Goal: Contribute content: Contribute content

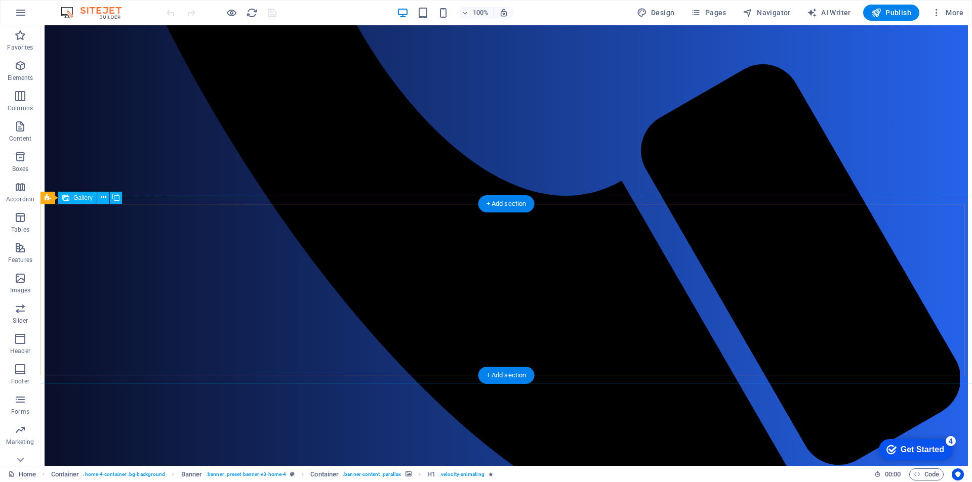
scroll to position [911, 0]
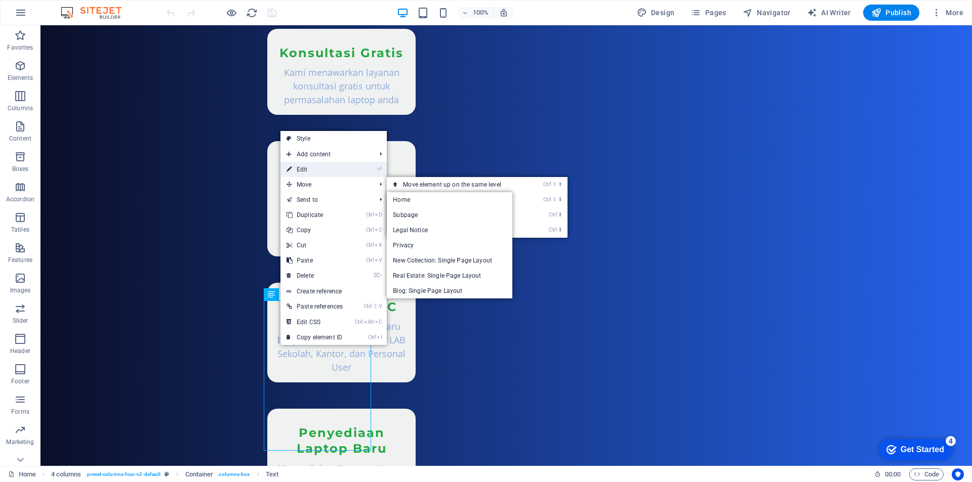
click at [304, 171] on link "⏎ Edit" at bounding box center [314, 169] width 68 height 15
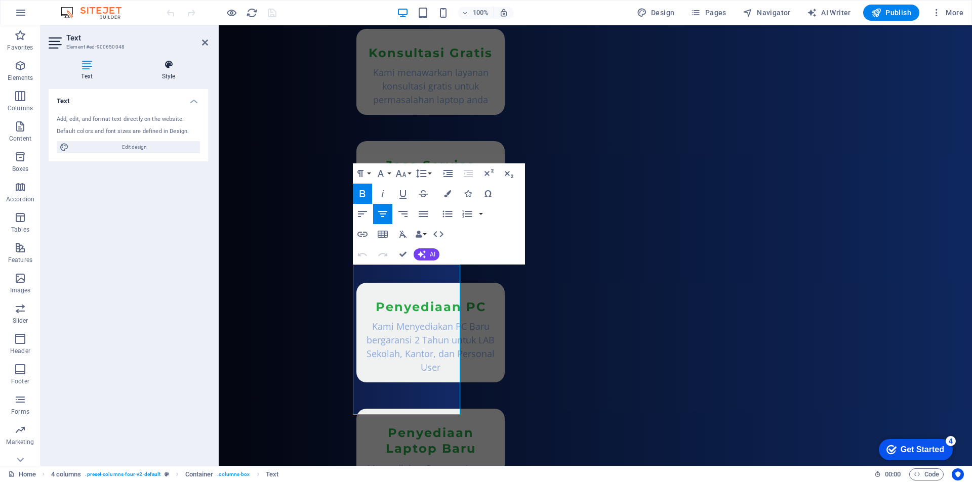
click at [171, 69] on icon at bounding box center [168, 65] width 79 height 10
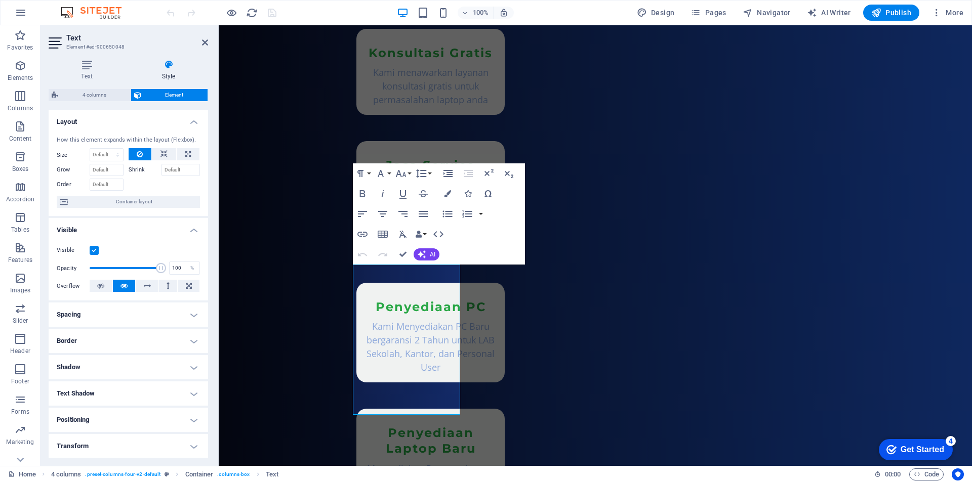
click at [131, 340] on h4 "Border" at bounding box center [128, 341] width 159 height 24
click at [168, 381] on span "Custom" at bounding box center [180, 379] width 34 height 12
click at [100, 398] on input "number" at bounding box center [97, 397] width 57 height 12
type input "20"
type input "0"
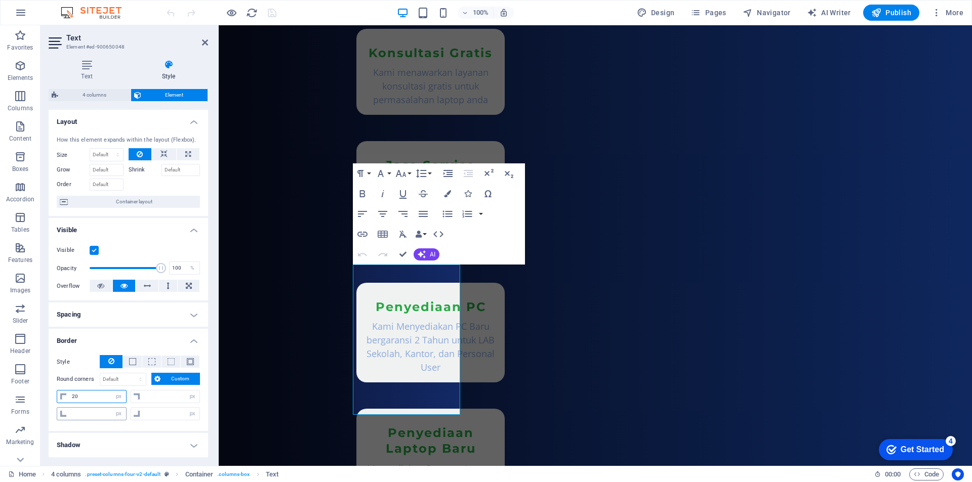
type input "0"
type input "20"
click at [91, 414] on input "0" at bounding box center [97, 414] width 57 height 12
type input "20"
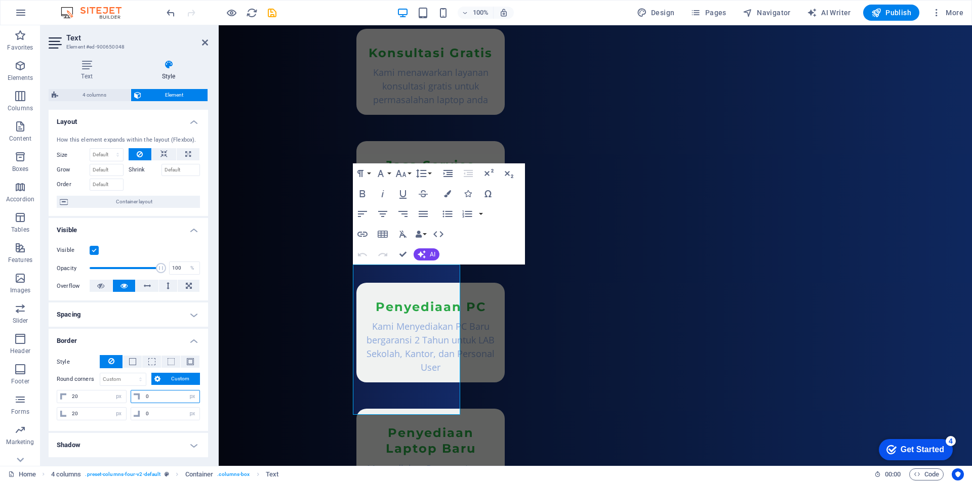
click at [161, 398] on input "0" at bounding box center [171, 397] width 57 height 12
type input "20"
click at [160, 414] on input "0" at bounding box center [171, 414] width 57 height 12
type input "020"
type input "20"
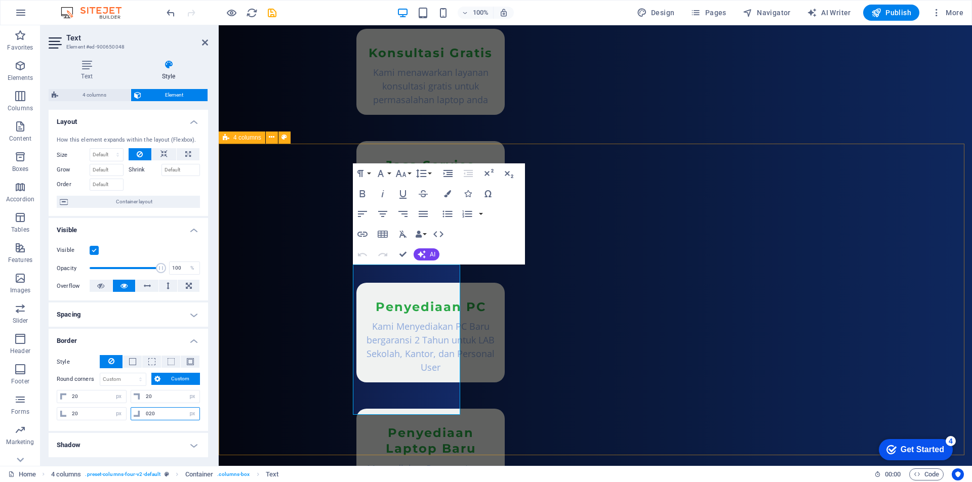
select select "px"
type input "20"
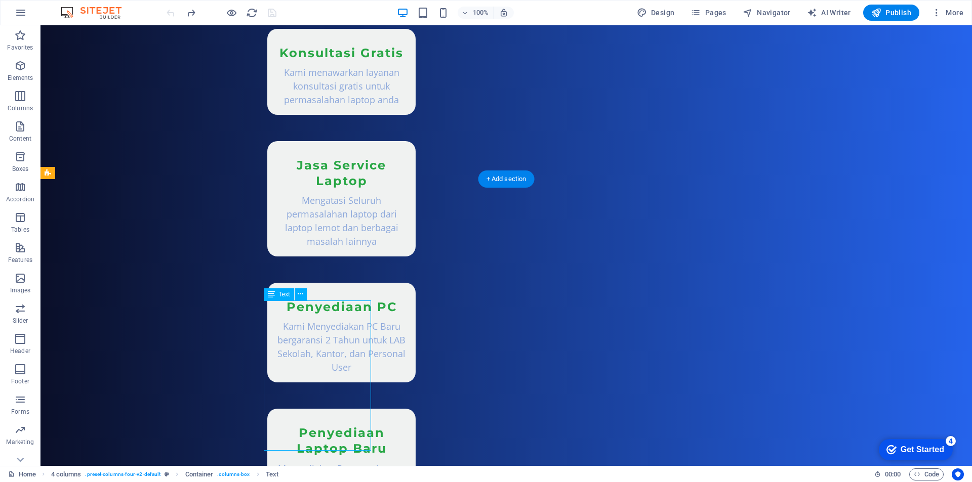
select select "px"
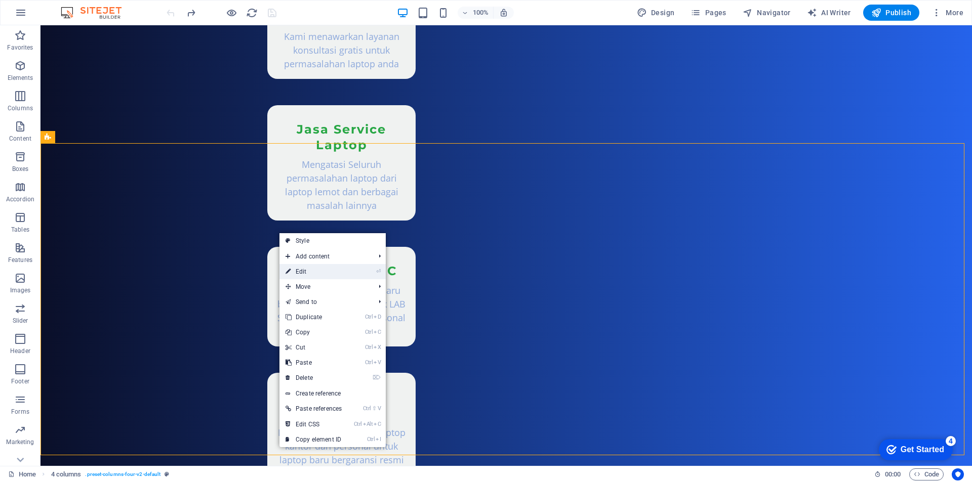
click at [305, 271] on link "⏎ Edit" at bounding box center [313, 271] width 68 height 15
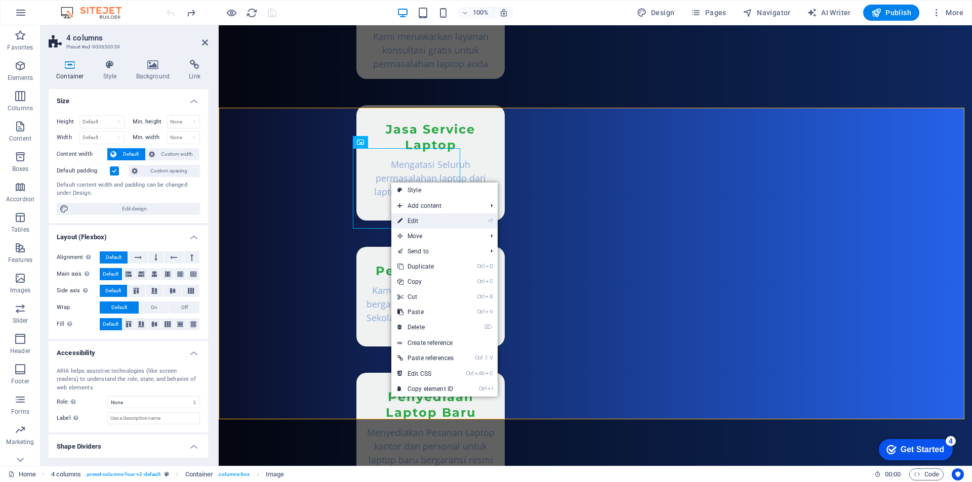
click at [414, 223] on link "⏎ Edit" at bounding box center [425, 221] width 68 height 15
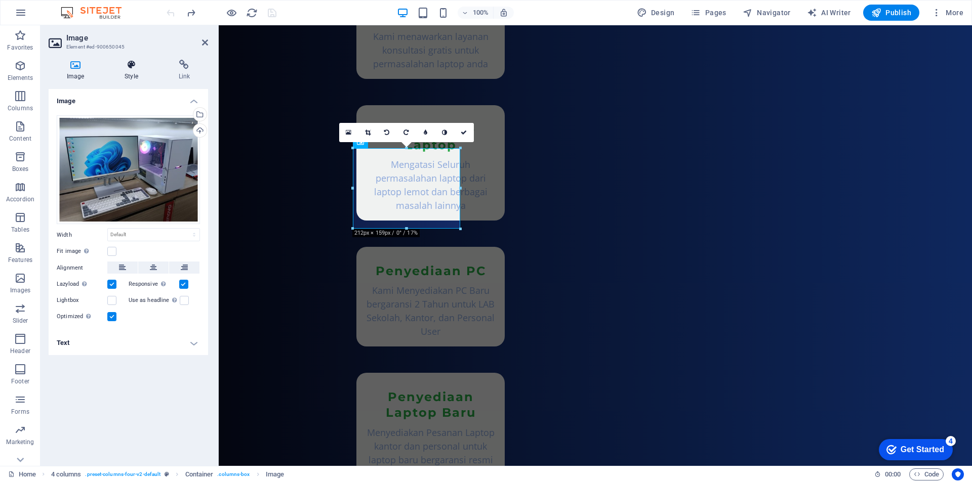
click at [127, 75] on h4 "Style" at bounding box center [133, 70] width 54 height 21
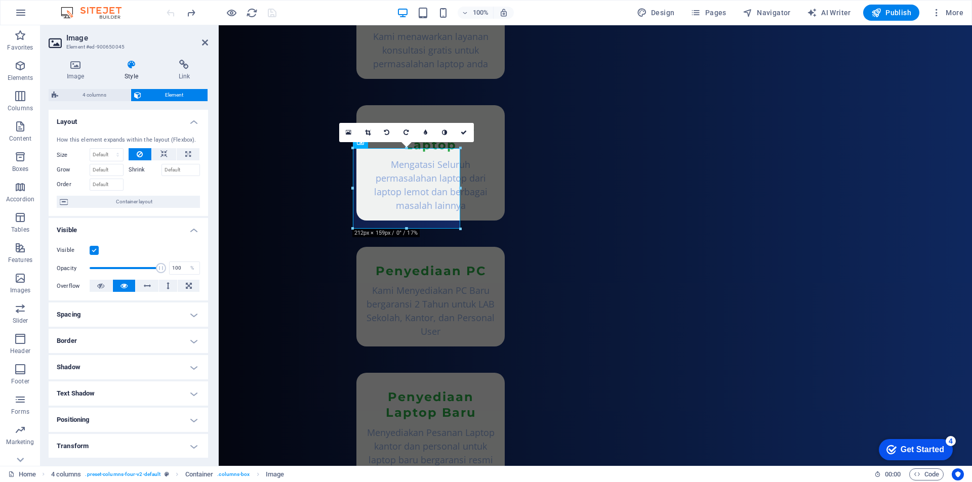
click at [132, 337] on h4 "Border" at bounding box center [128, 341] width 159 height 24
click at [183, 377] on span "Custom" at bounding box center [180, 379] width 34 height 12
click at [100, 397] on input "number" at bounding box center [97, 397] width 57 height 12
type input "20"
type input "0"
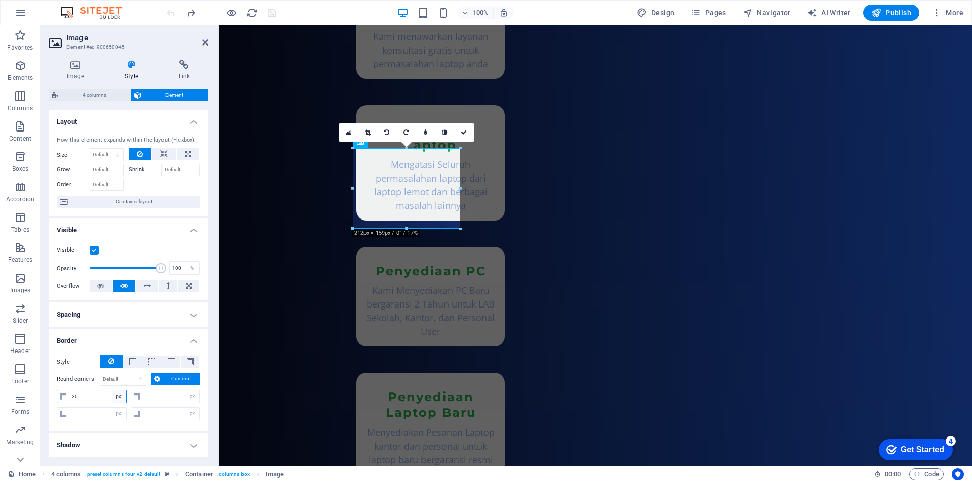
type input "0"
type input "20"
click at [179, 398] on input "0" at bounding box center [171, 397] width 57 height 12
type input "20"
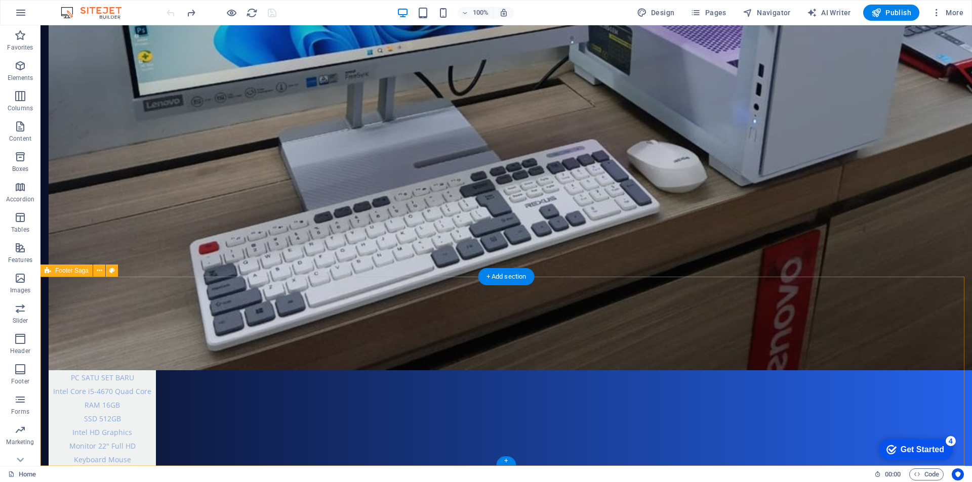
scroll to position [2348, 0]
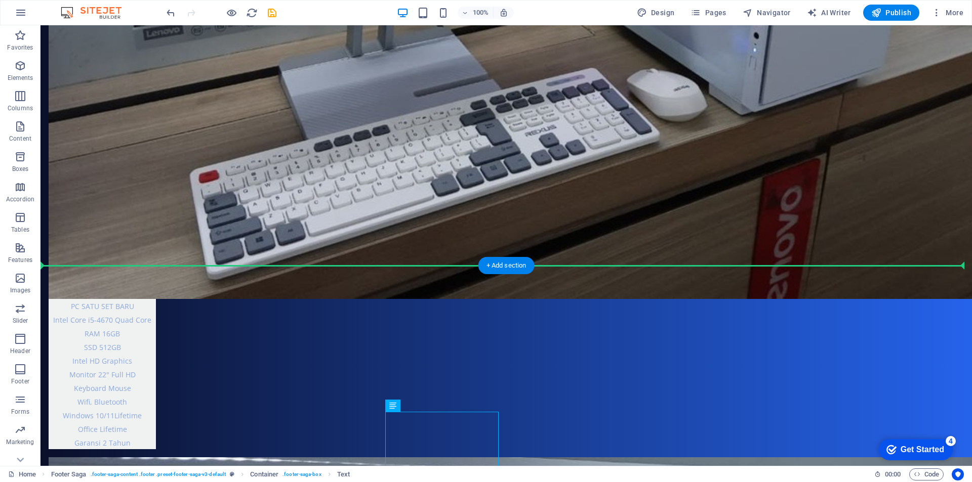
drag, startPoint x: 482, startPoint y: 432, endPoint x: 603, endPoint y: 364, distance: 138.7
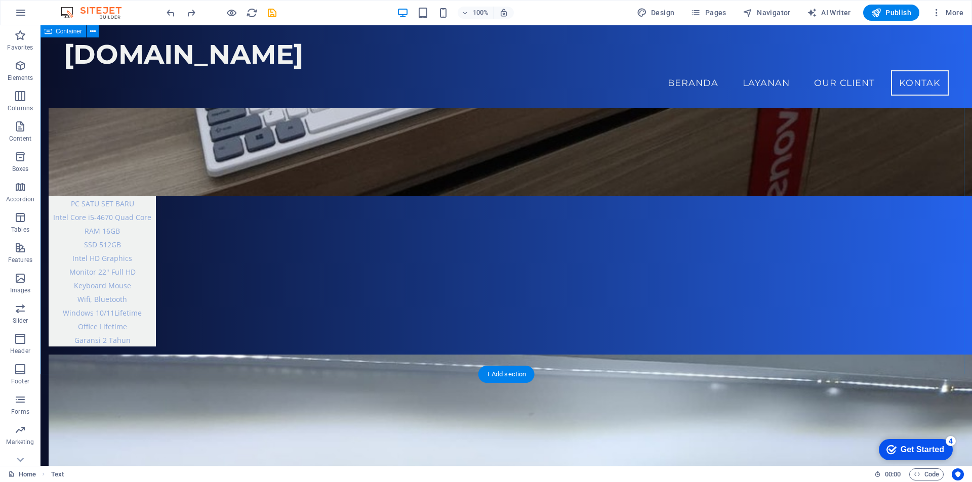
scroll to position [2370, 0]
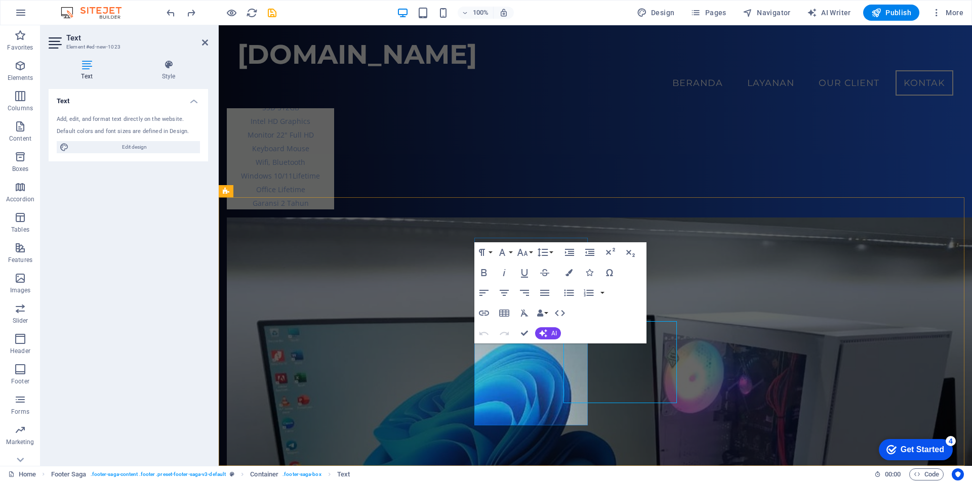
scroll to position [2392, 0]
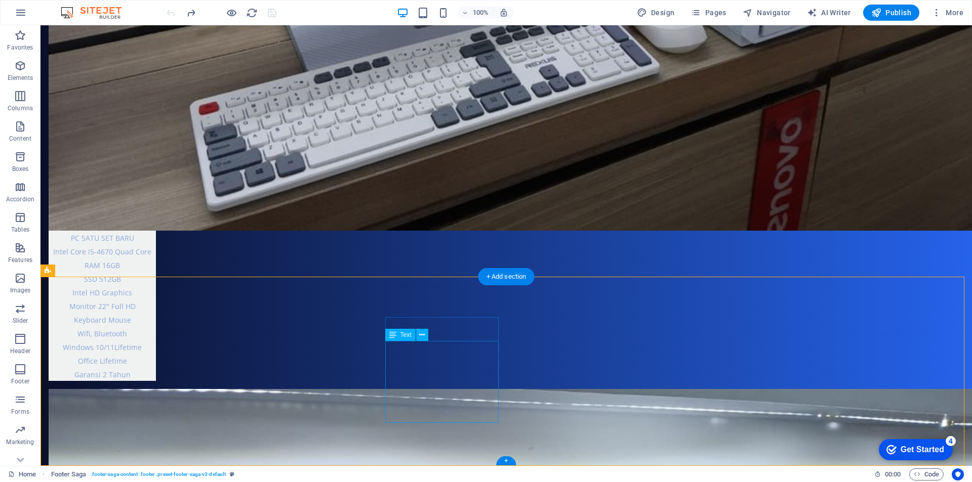
scroll to position [2348, 0]
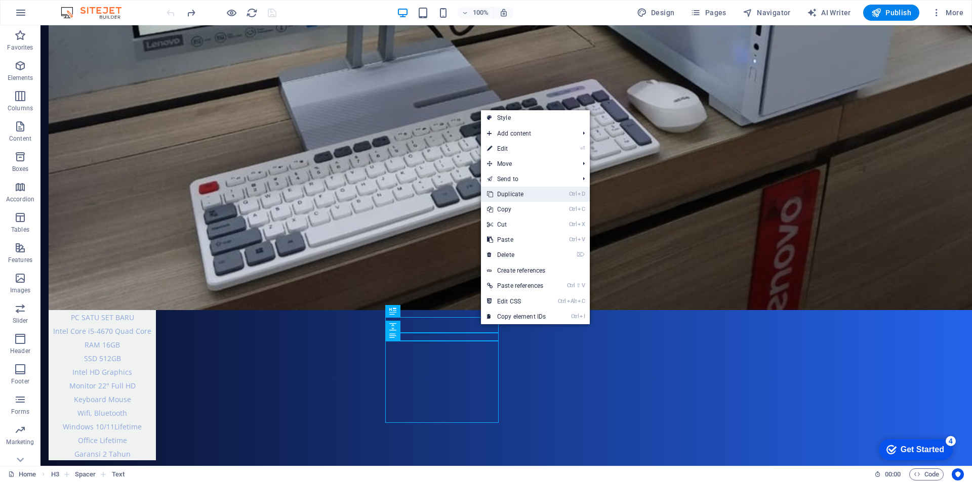
click at [534, 196] on link "Ctrl D Duplicate" at bounding box center [516, 194] width 71 height 15
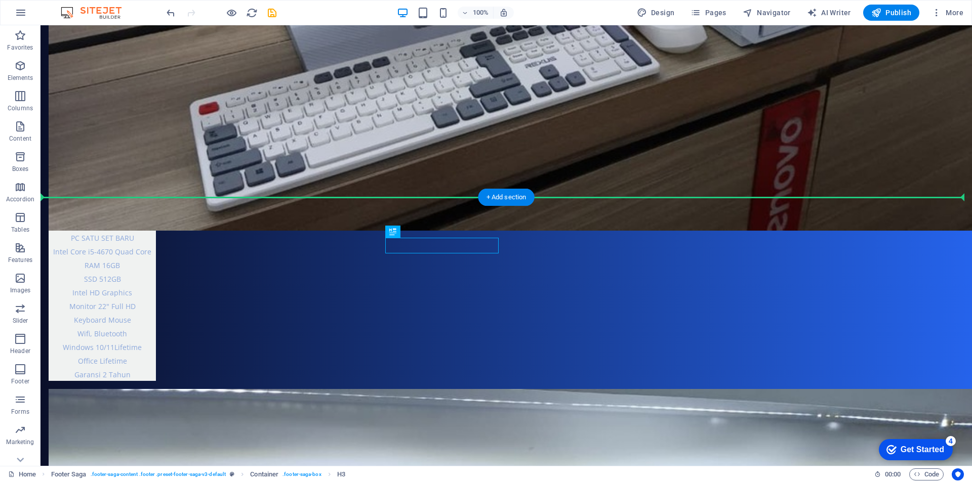
drag, startPoint x: 479, startPoint y: 248, endPoint x: 672, endPoint y: 248, distance: 193.3
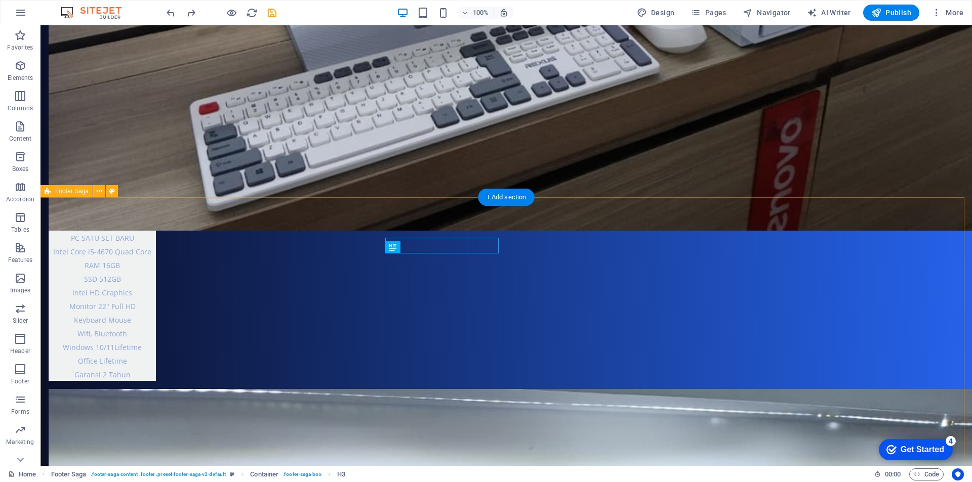
scroll to position [2348, 0]
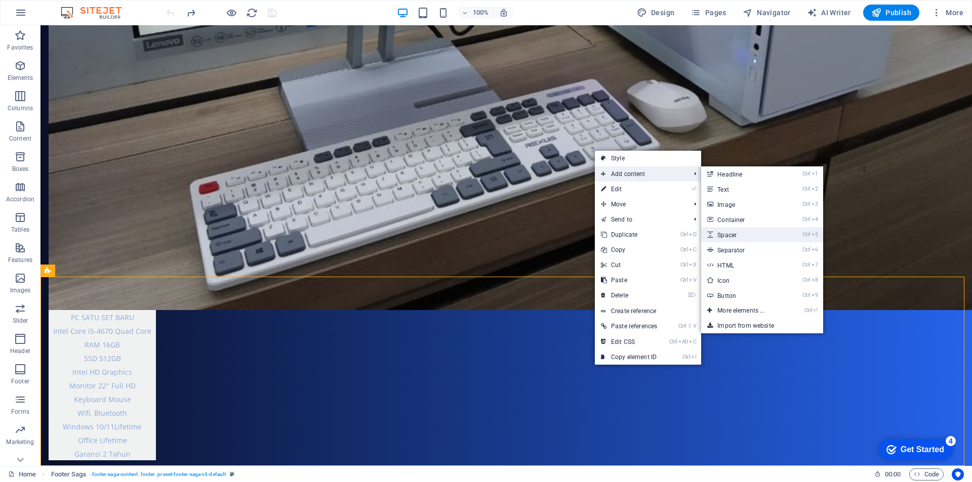
click at [738, 236] on link "Ctrl 5 Spacer" at bounding box center [743, 234] width 84 height 15
select select "px"
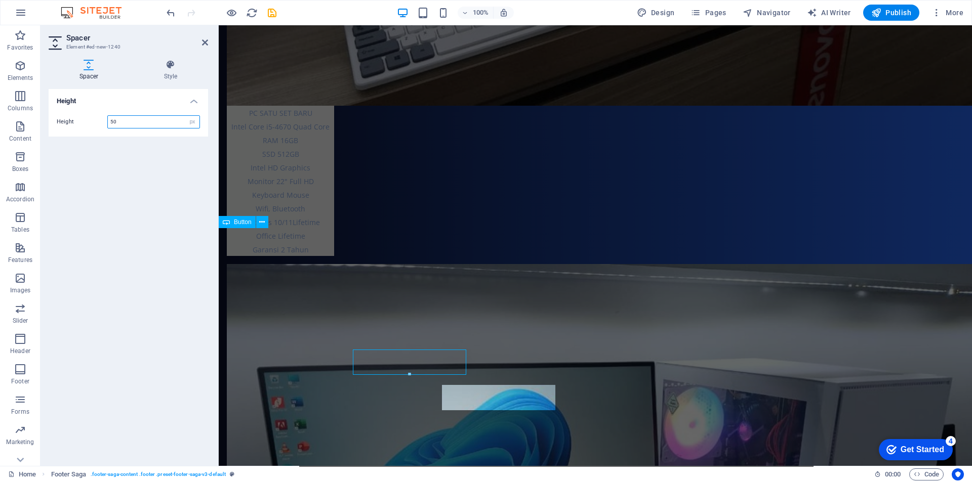
scroll to position [2338, 0]
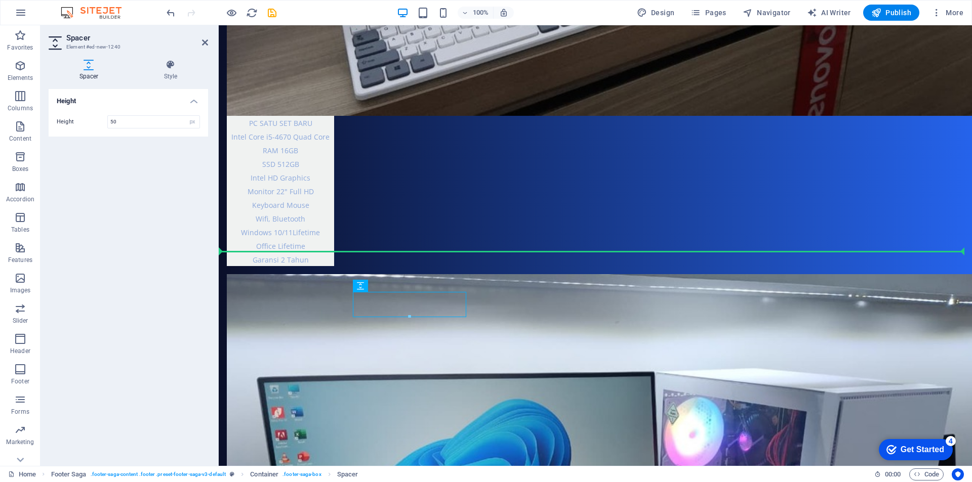
drag, startPoint x: 449, startPoint y: 307, endPoint x: 673, endPoint y: 315, distance: 223.9
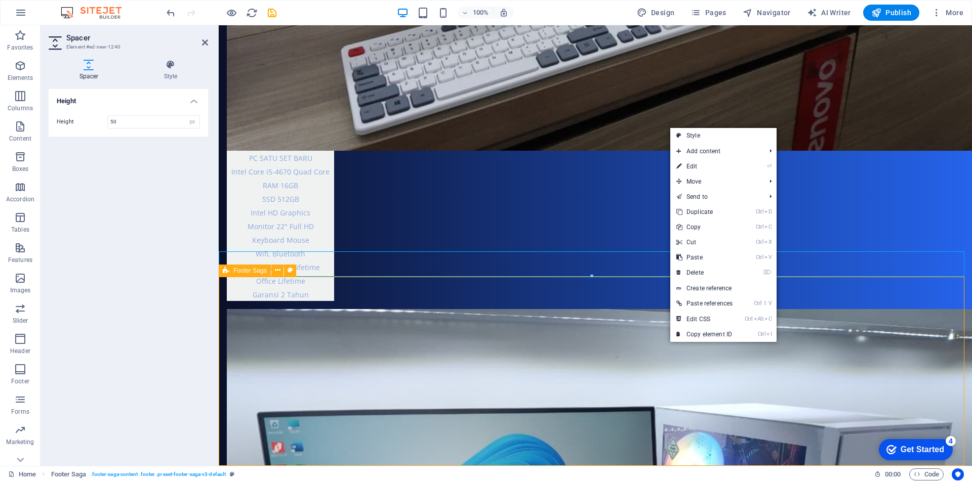
scroll to position [2373, 0]
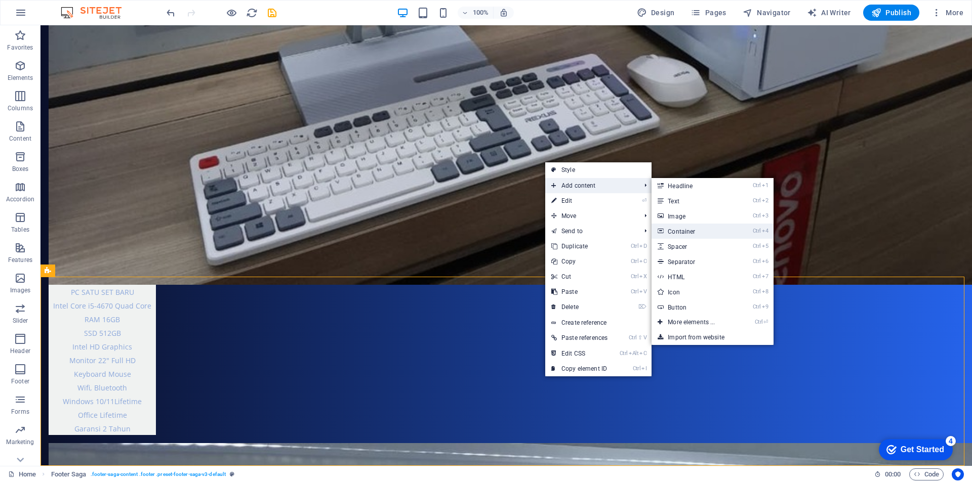
click at [685, 232] on link "Ctrl 4 Container" at bounding box center [693, 231] width 84 height 15
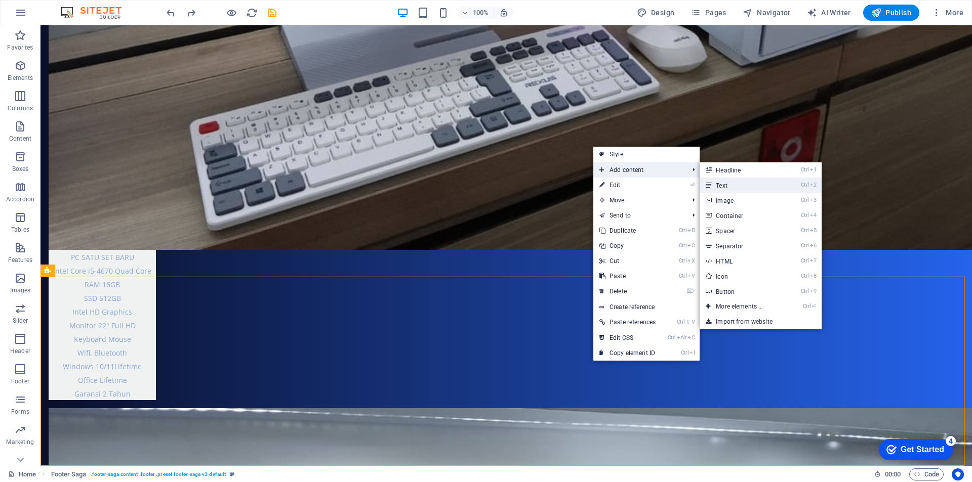
click at [729, 187] on link "Ctrl 2 Text" at bounding box center [741, 185] width 84 height 15
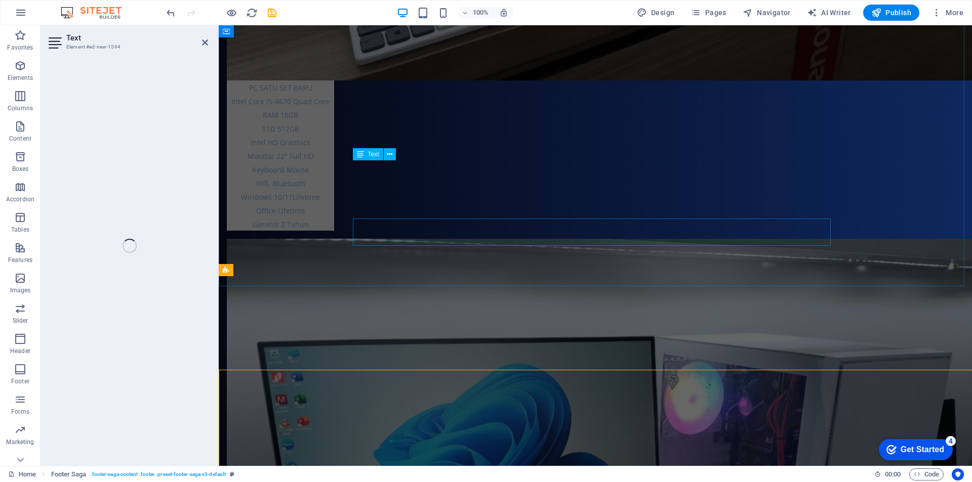
scroll to position [2351, 0]
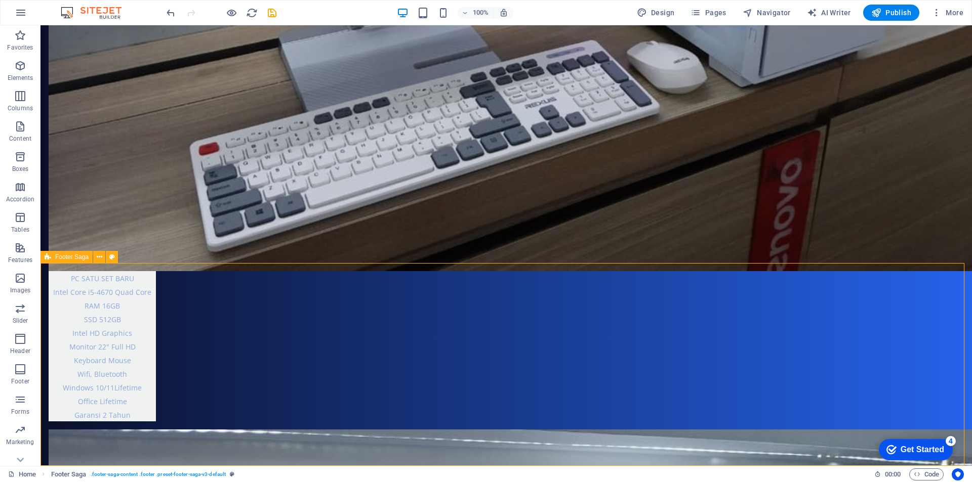
scroll to position [2373, 0]
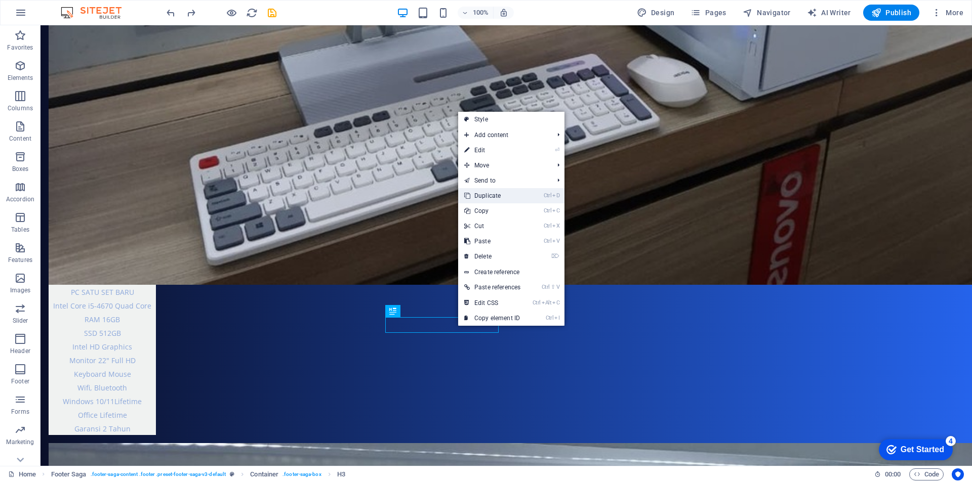
click at [515, 199] on link "Ctrl D Duplicate" at bounding box center [492, 195] width 68 height 15
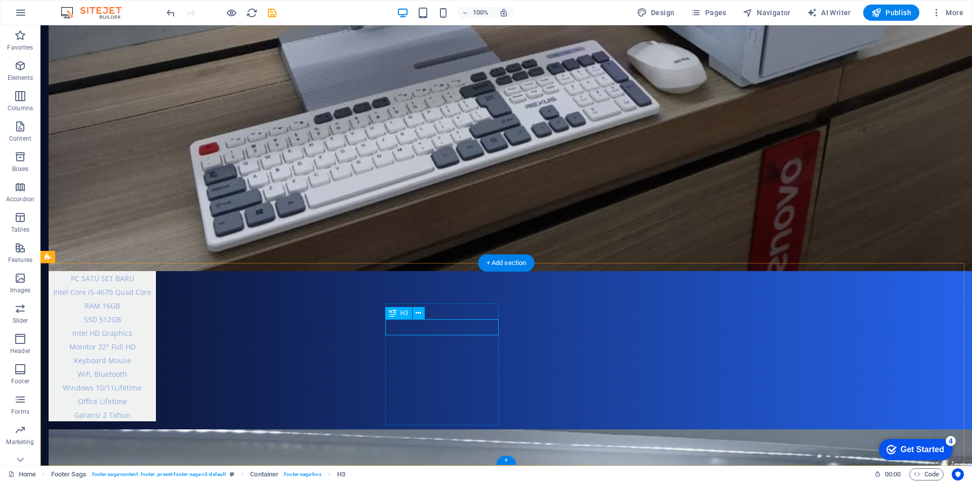
click at [431, 334] on icon at bounding box center [430, 329] width 6 height 11
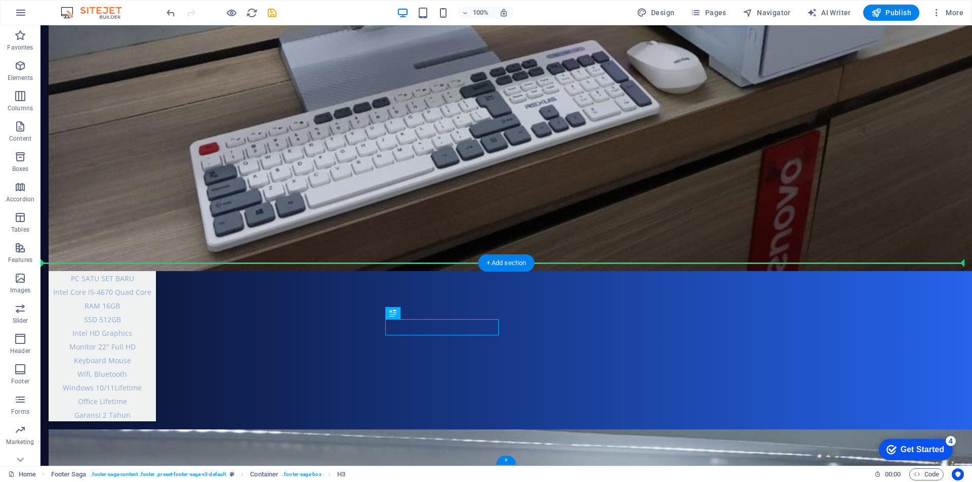
drag, startPoint x: 431, startPoint y: 340, endPoint x: 637, endPoint y: 315, distance: 207.5
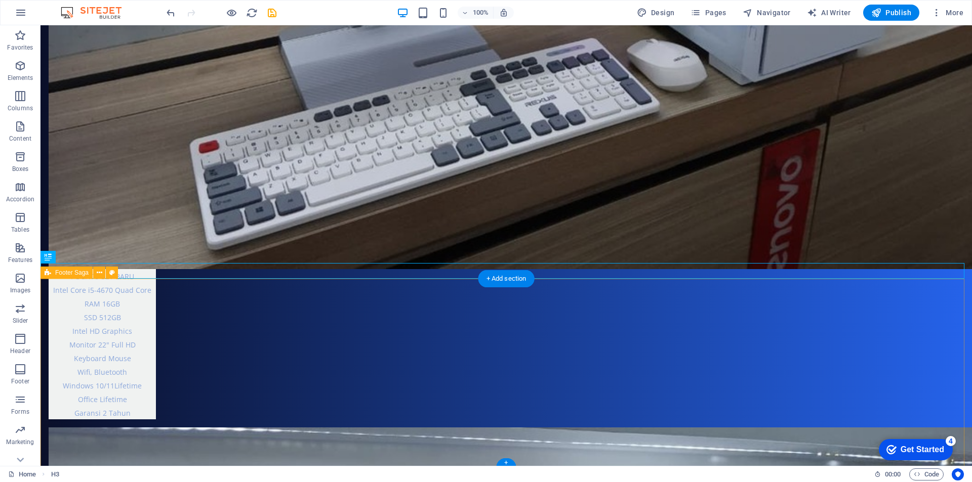
scroll to position [2389, 0]
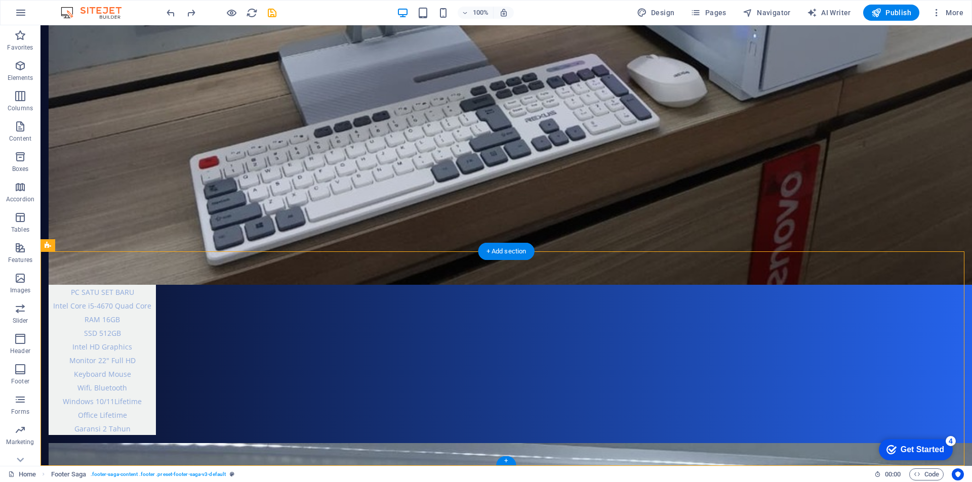
scroll to position [2348, 0]
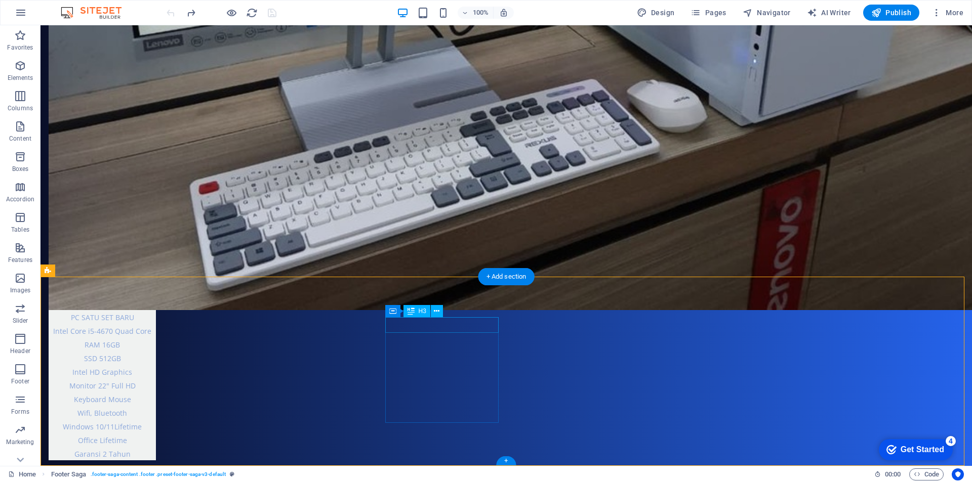
click at [437, 312] on icon at bounding box center [437, 311] width 6 height 11
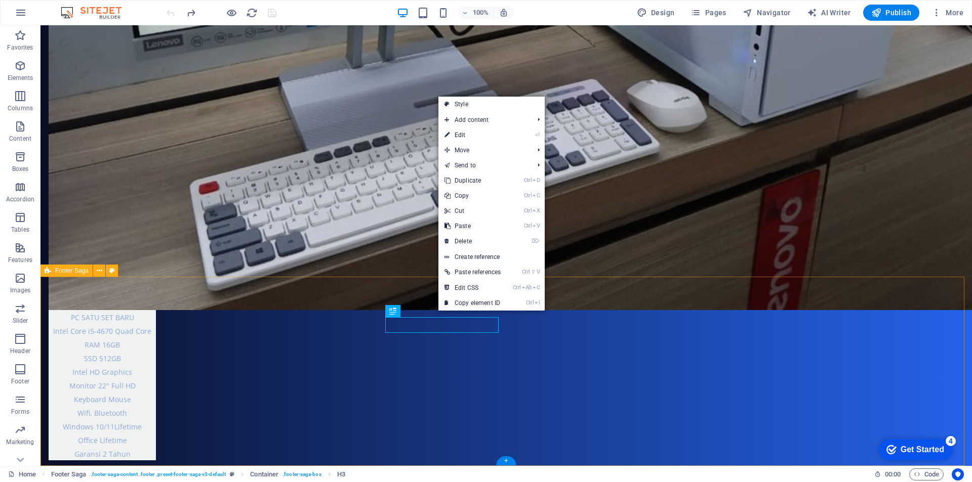
drag, startPoint x: 723, startPoint y: 353, endPoint x: 743, endPoint y: 349, distance: 21.1
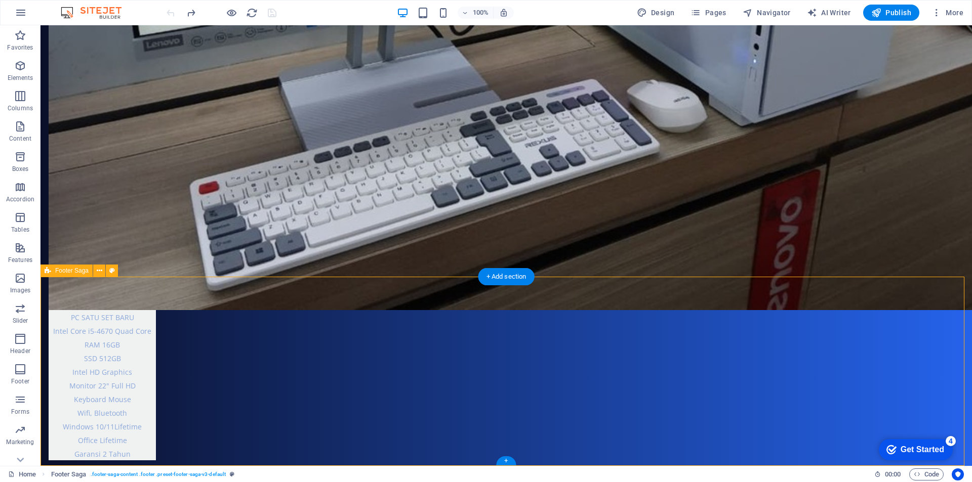
click at [22, 160] on icon "button" at bounding box center [20, 157] width 12 height 12
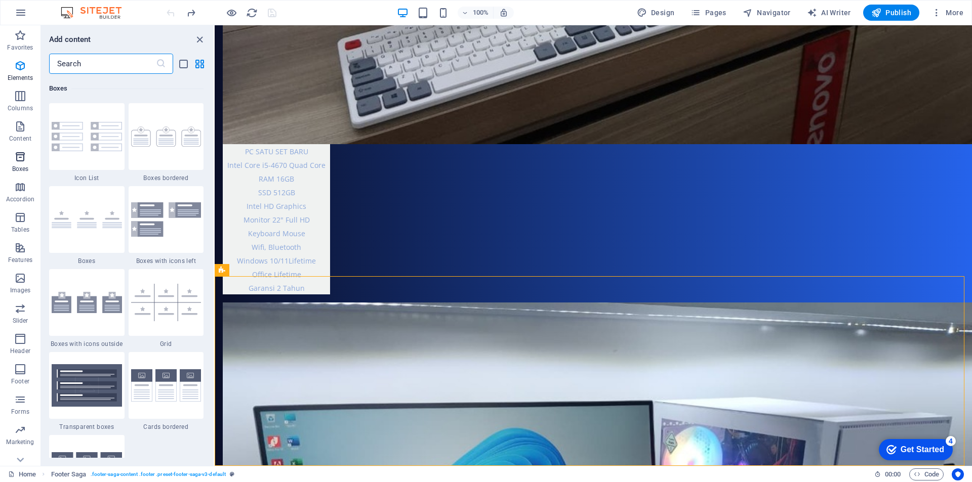
scroll to position [2792, 0]
click at [88, 302] on img at bounding box center [87, 302] width 70 height 21
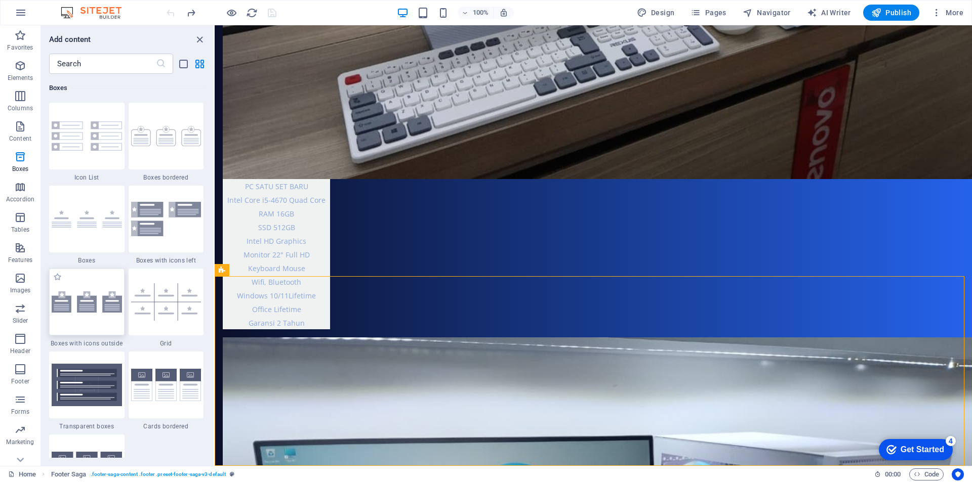
click at [215, 302] on div "H1 Container Banner Container Menu Menu Bar H3 Spacer Image Info Bar Container …" at bounding box center [593, 245] width 757 height 441
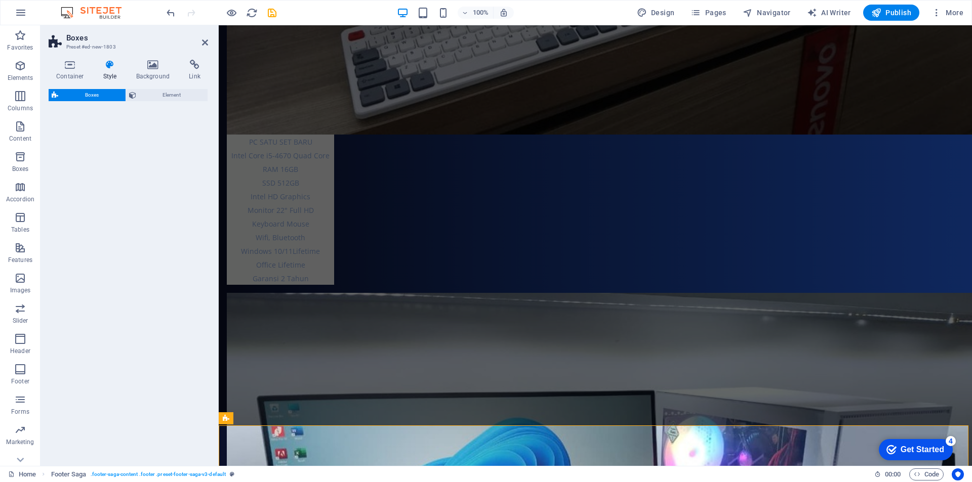
select select "rem"
select select "preset-boxes-v3-icons-outside"
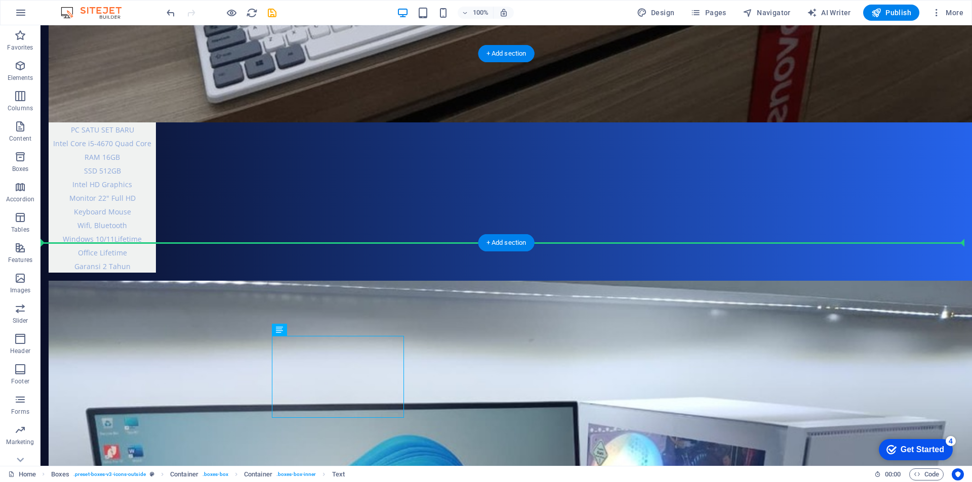
scroll to position [2571, 0]
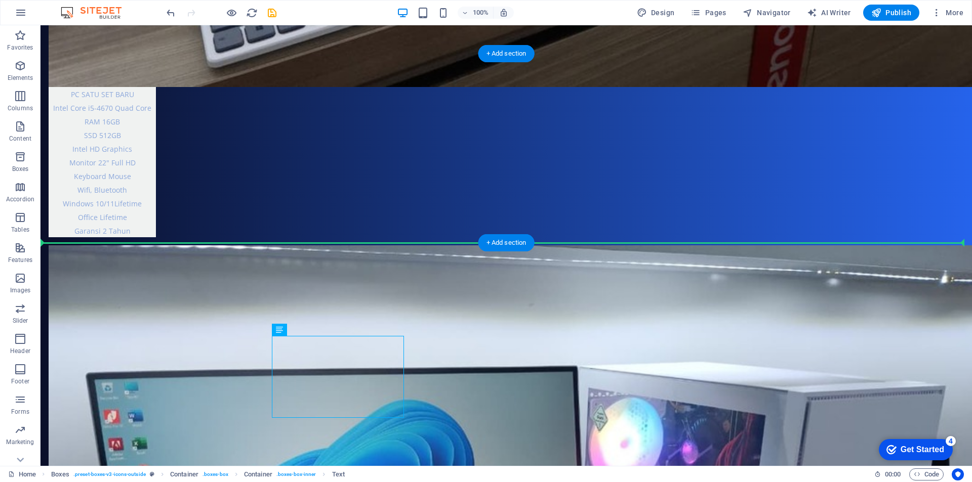
drag, startPoint x: 258, startPoint y: 346, endPoint x: 599, endPoint y: 161, distance: 388.4
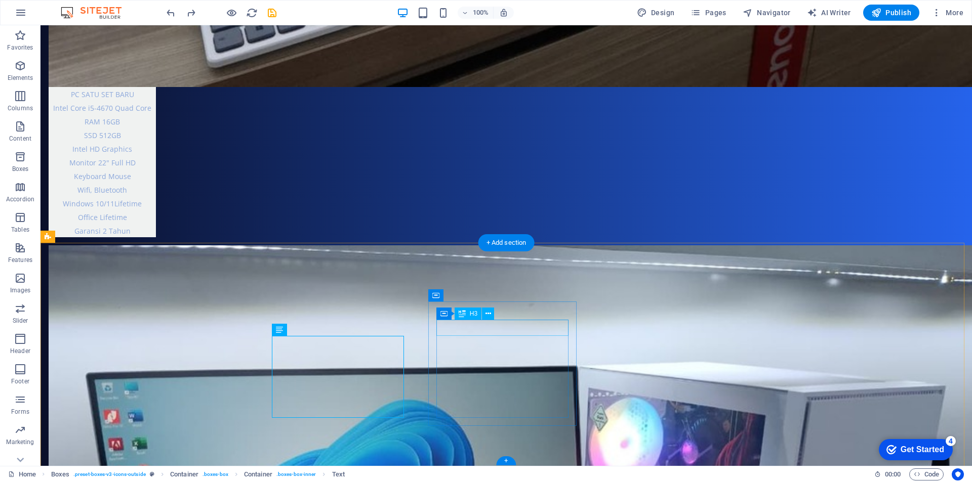
scroll to position [2348, 0]
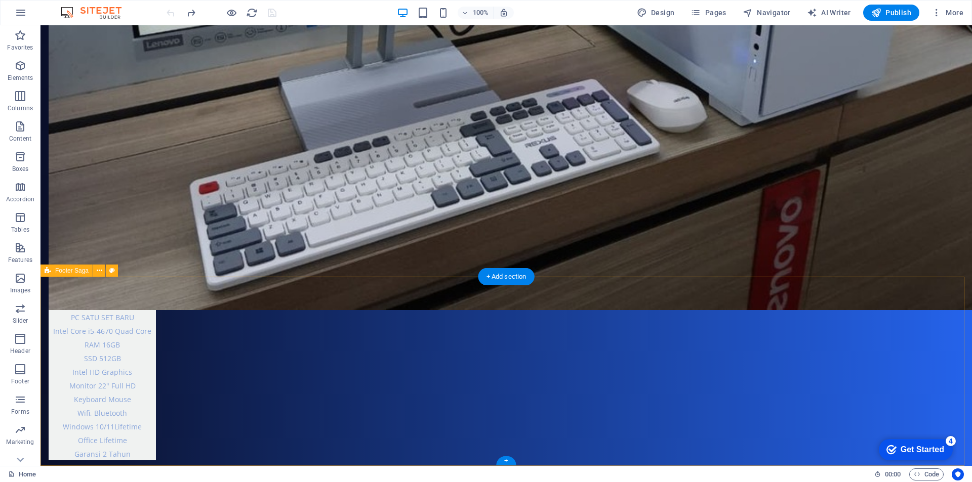
click at [22, 157] on icon "button" at bounding box center [20, 157] width 12 height 12
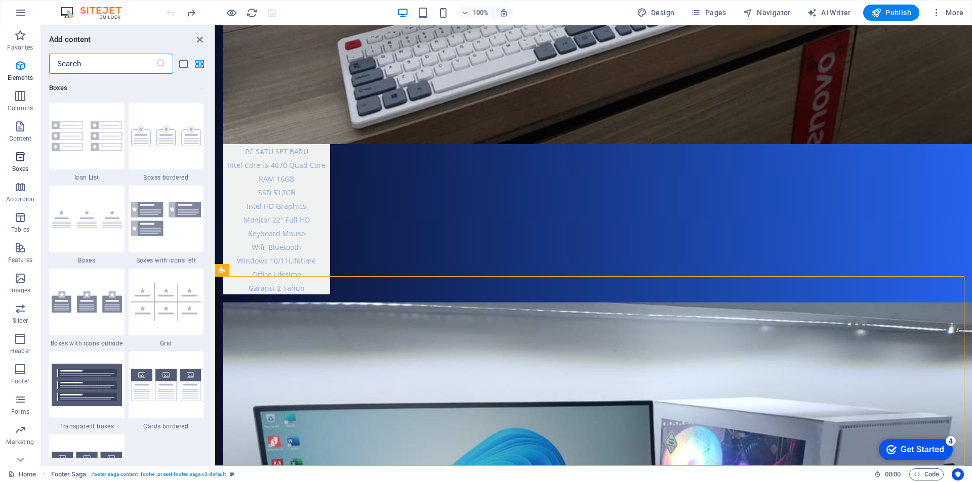
scroll to position [2792, 0]
click at [95, 307] on img at bounding box center [87, 302] width 70 height 21
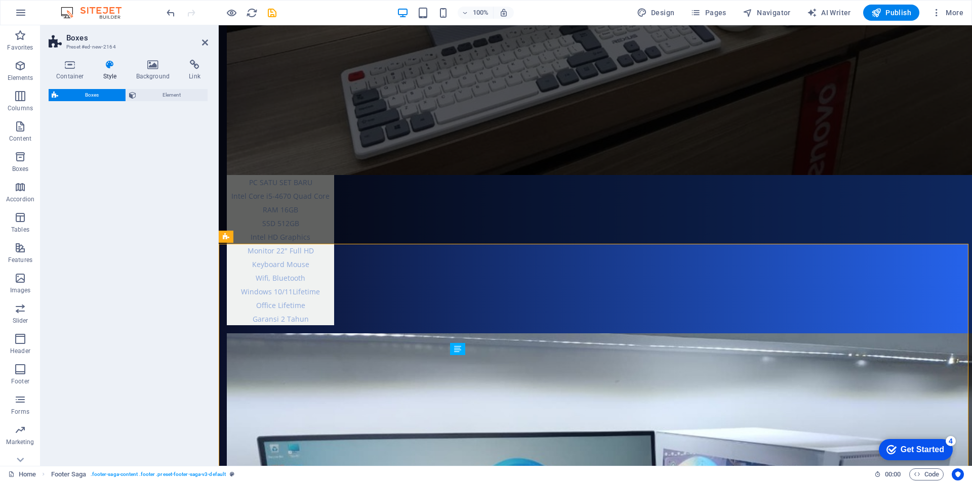
scroll to position [2536, 0]
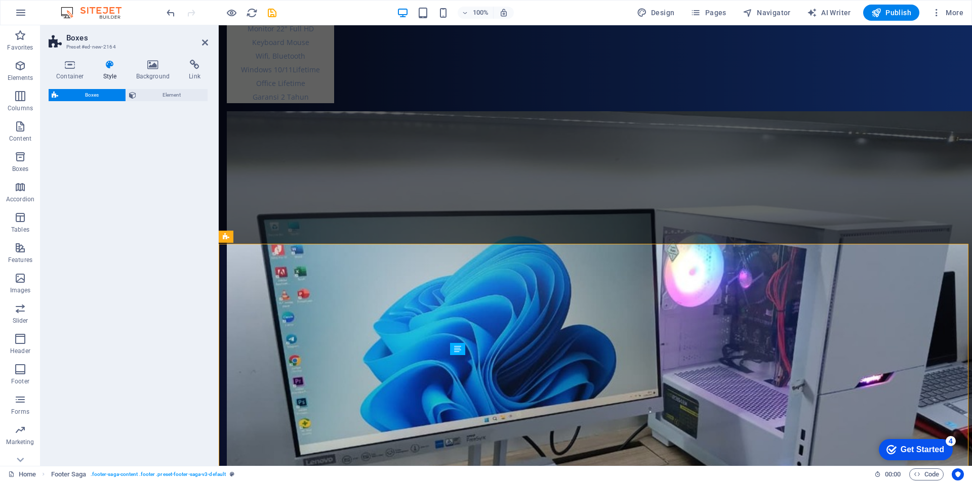
select select "rem"
select select "preset-boxes-v3-icons-outside"
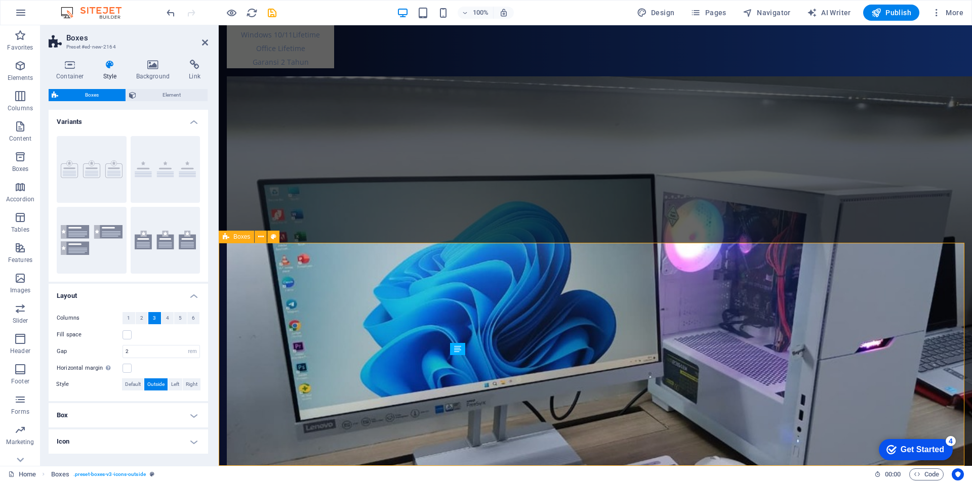
scroll to position [2348, 0]
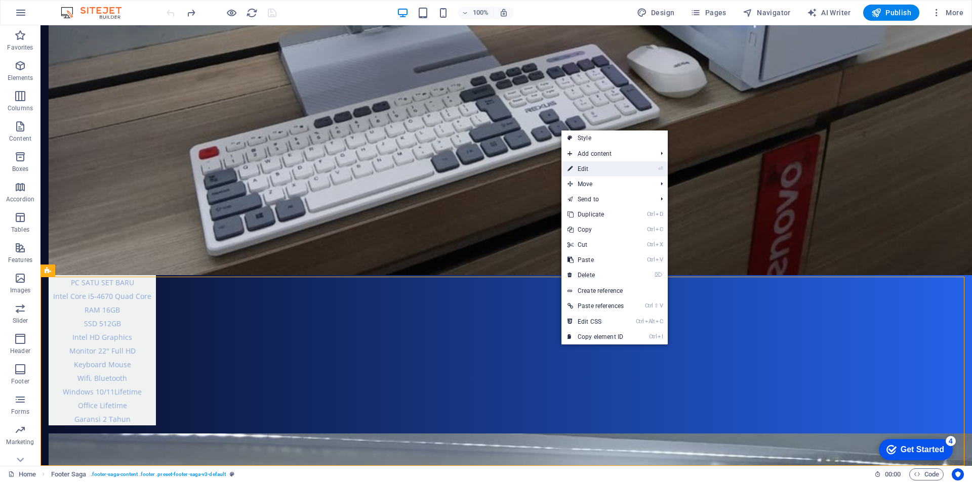
drag, startPoint x: 593, startPoint y: 165, endPoint x: 129, endPoint y: 265, distance: 474.7
click at [593, 165] on link "⏎ Edit" at bounding box center [595, 168] width 68 height 15
select select "footer"
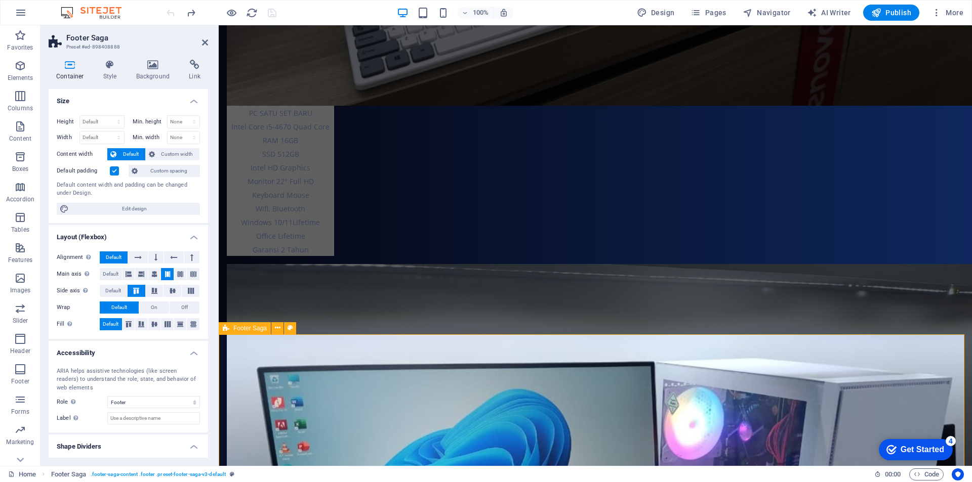
scroll to position [2312, 0]
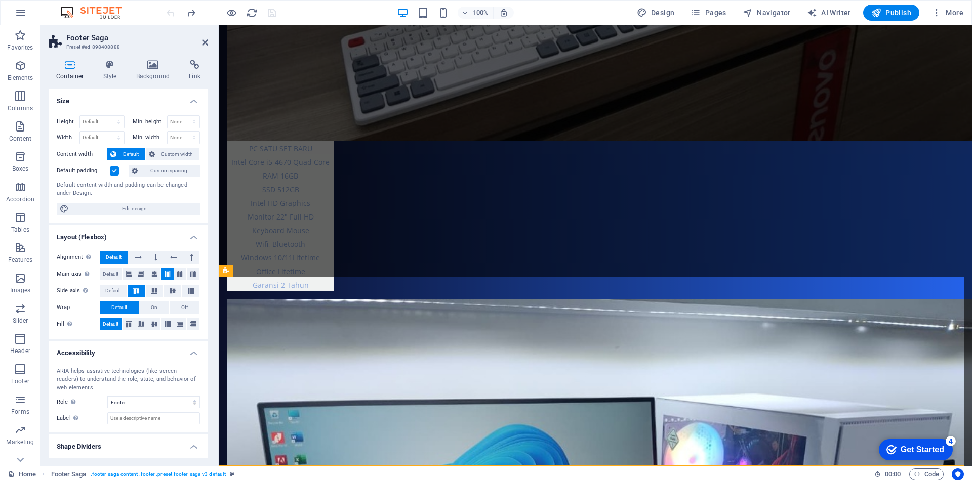
click at [71, 73] on h4 "Container" at bounding box center [72, 70] width 47 height 21
click at [70, 71] on h4 "Container" at bounding box center [72, 70] width 47 height 21
click at [139, 259] on icon at bounding box center [138, 258] width 7 height 12
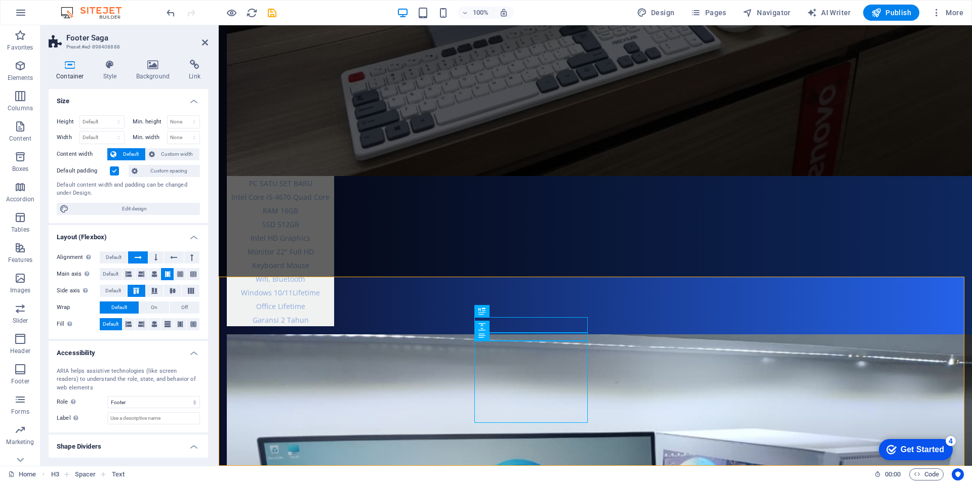
click at [139, 259] on icon at bounding box center [138, 258] width 7 height 12
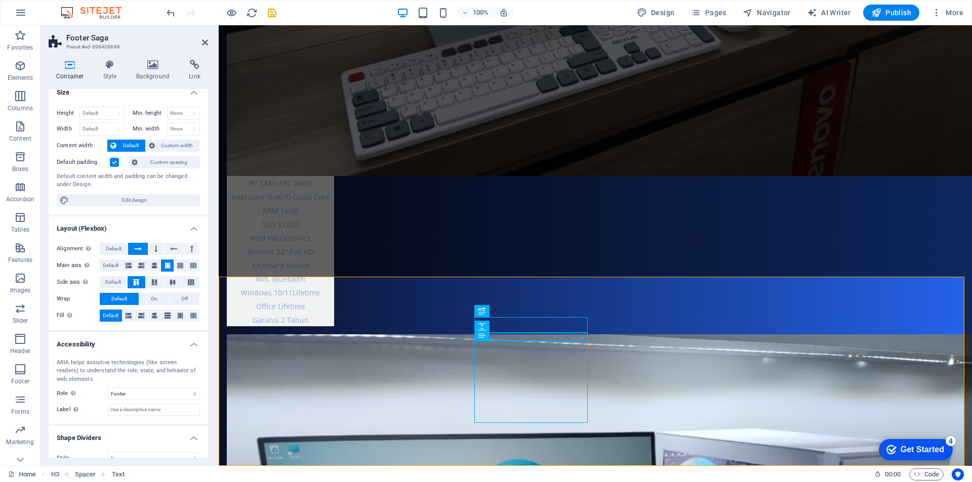
scroll to position [0, 0]
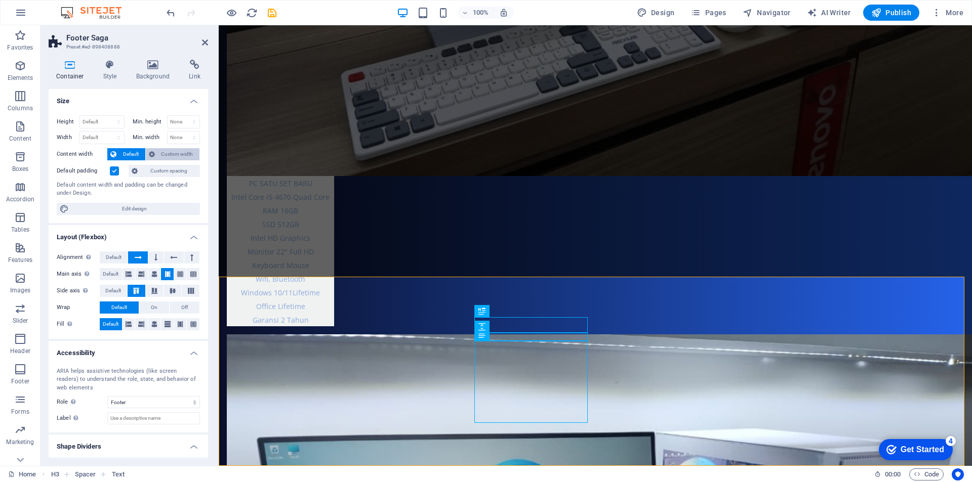
click at [173, 156] on span "Custom width" at bounding box center [177, 154] width 39 height 12
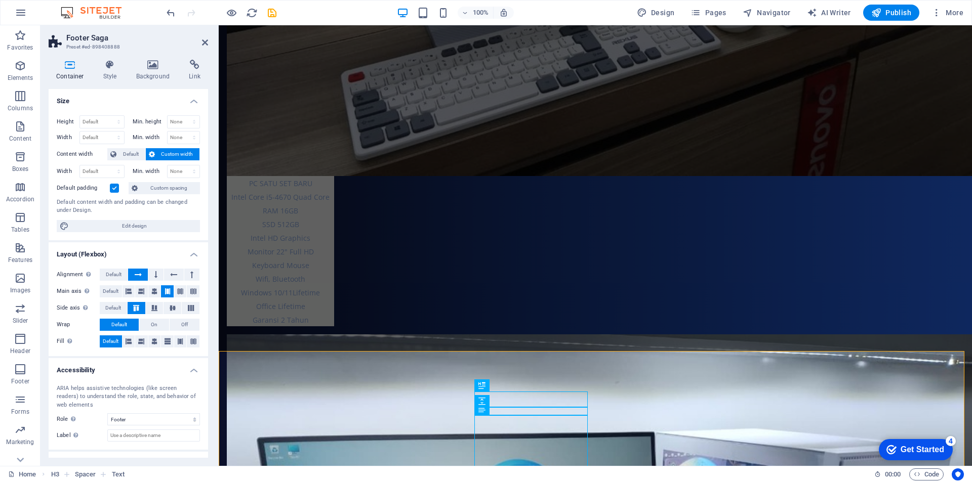
scroll to position [2296, 0]
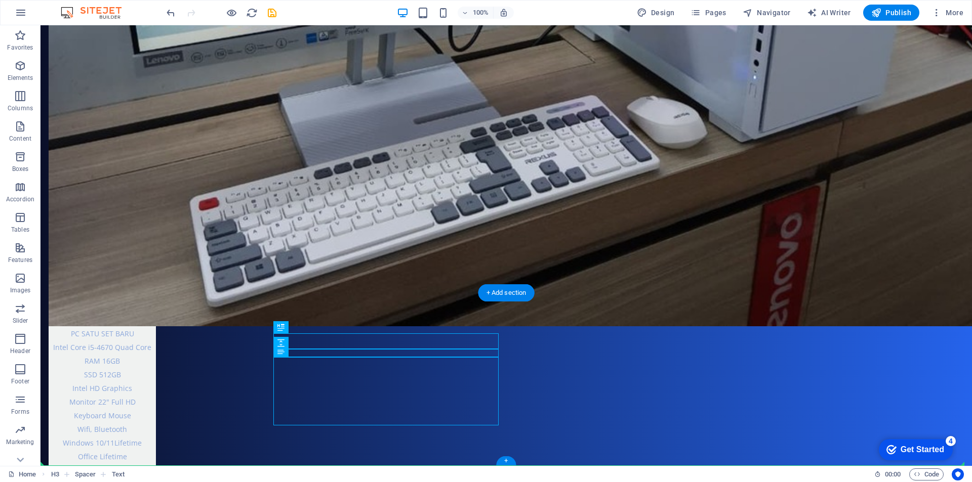
drag, startPoint x: 358, startPoint y: 387, endPoint x: 589, endPoint y: 386, distance: 231.3
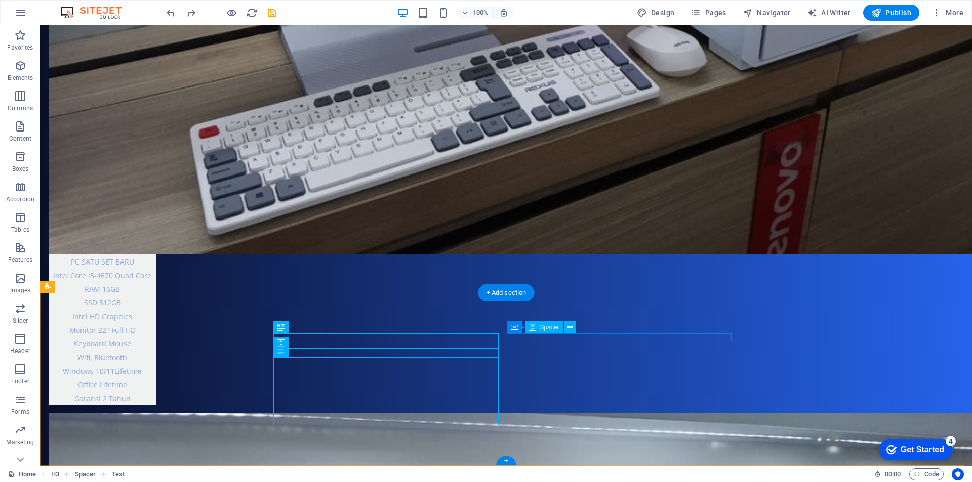
scroll to position [2332, 0]
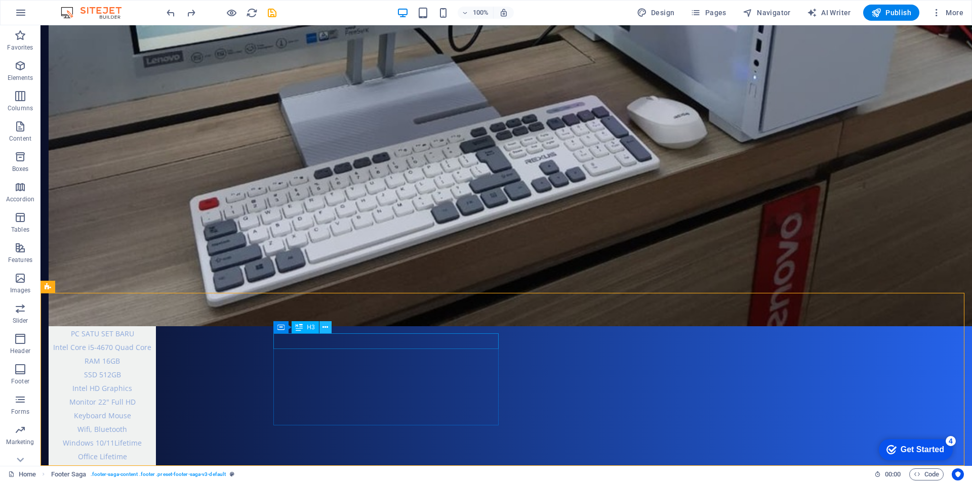
click at [322, 329] on button at bounding box center [325, 327] width 12 height 12
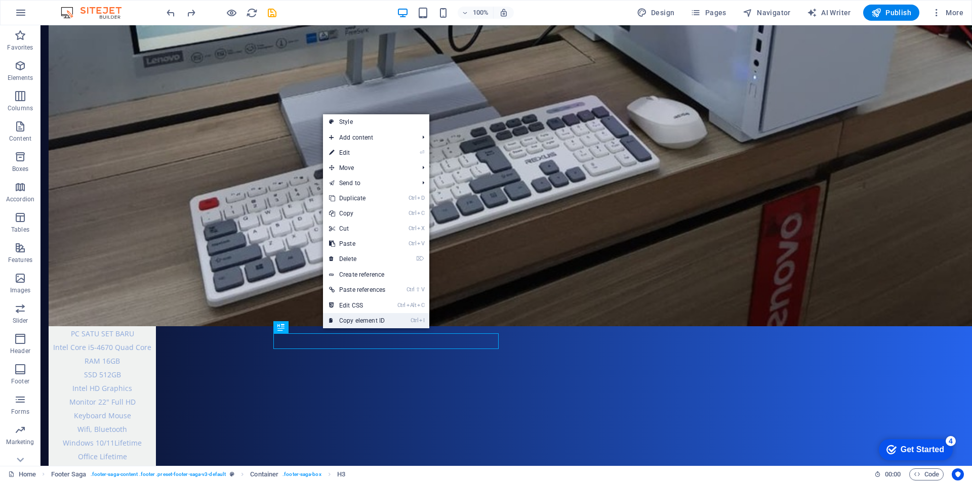
click at [344, 322] on link "Ctrl I Copy element ID" at bounding box center [357, 320] width 68 height 15
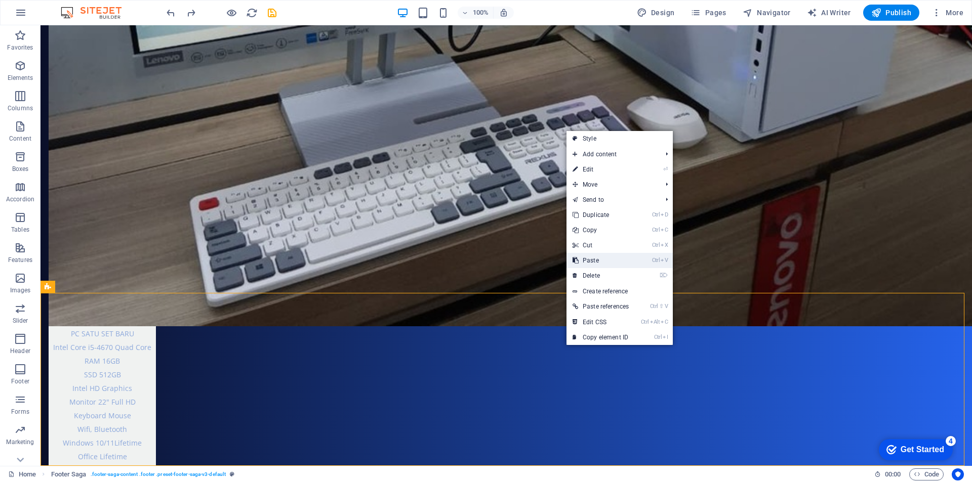
click at [595, 260] on link "Ctrl V Paste" at bounding box center [600, 260] width 68 height 15
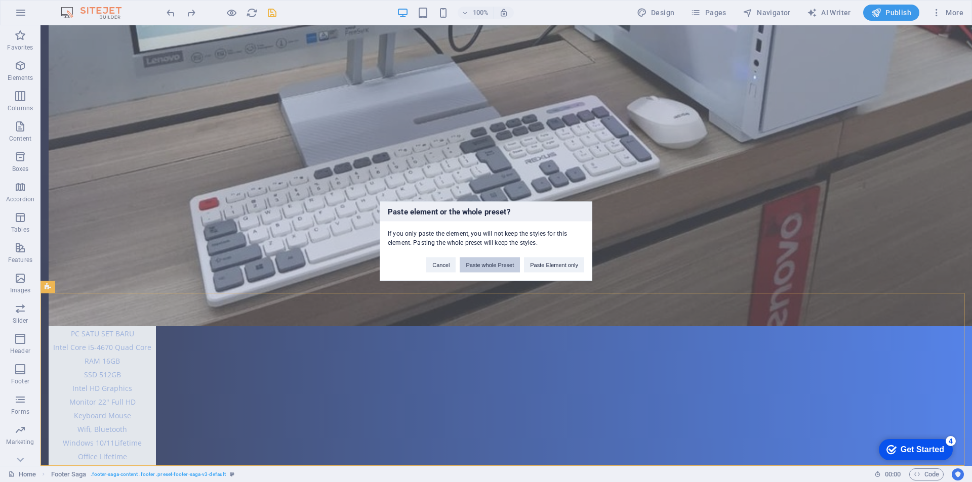
click at [503, 266] on button "Paste whole Preset" at bounding box center [490, 264] width 60 height 15
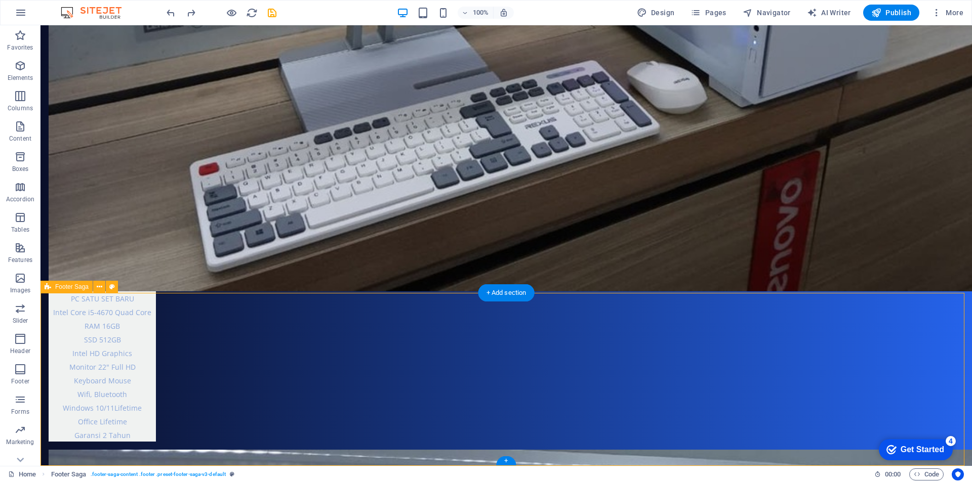
select select "footer"
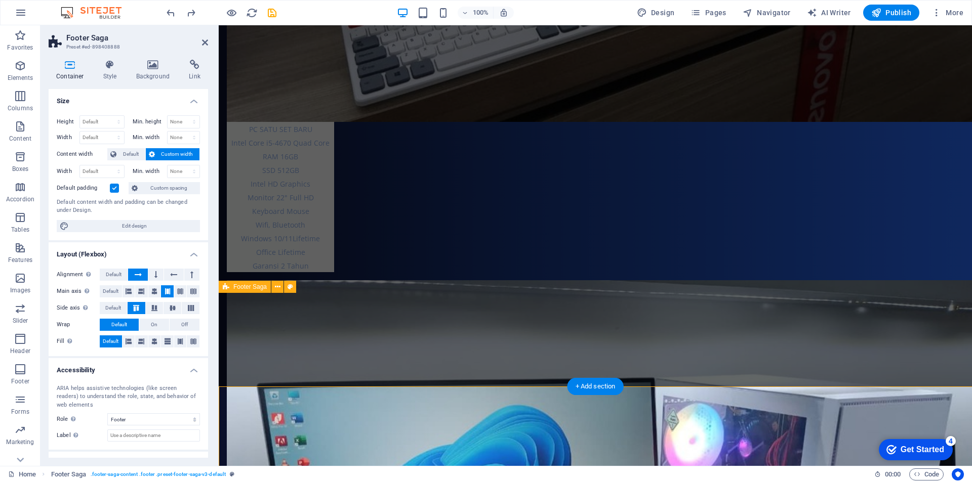
scroll to position [2296, 0]
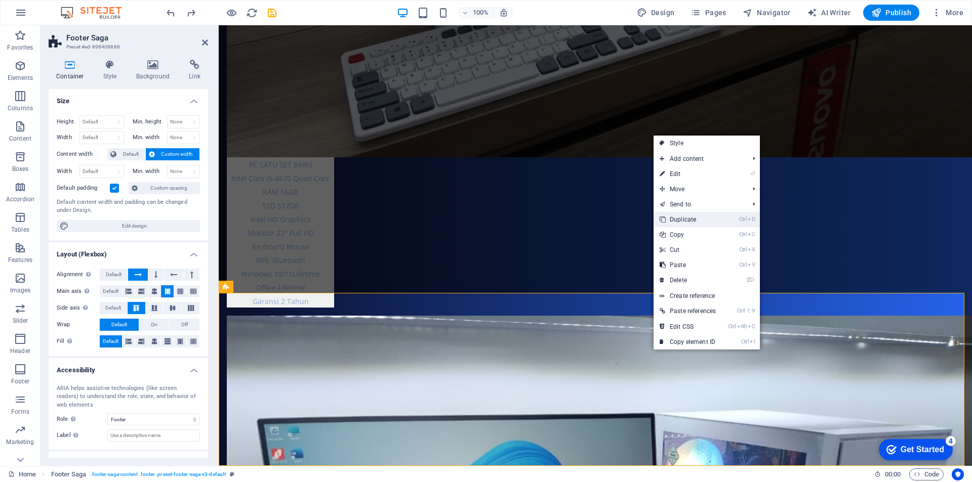
click at [694, 221] on link "Ctrl D Duplicate" at bounding box center [687, 219] width 68 height 15
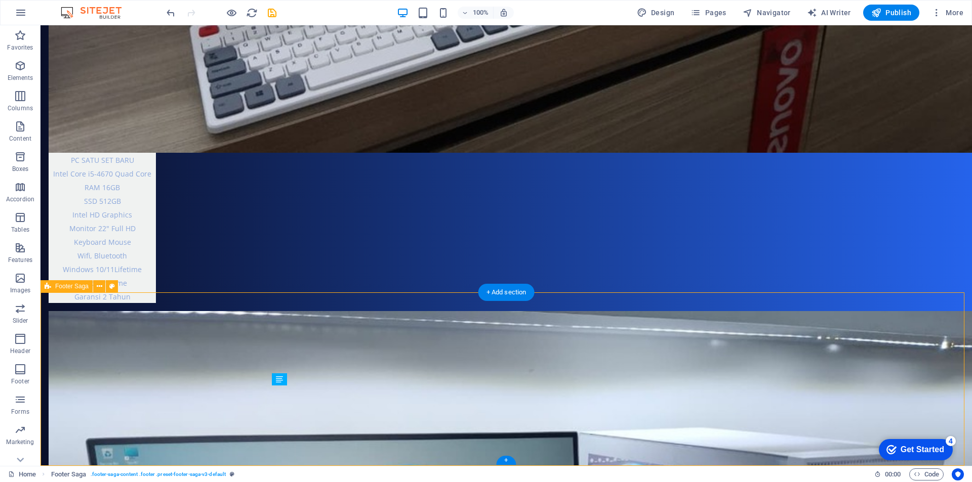
scroll to position [2332, 0]
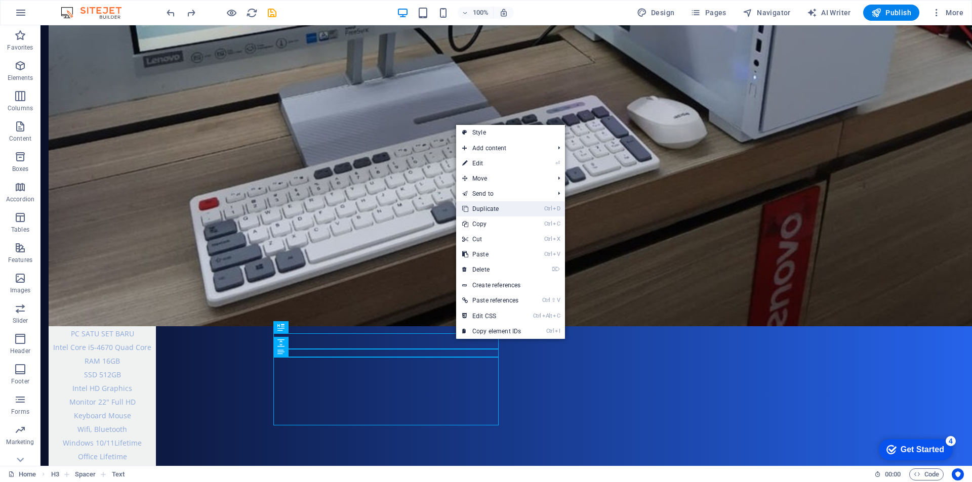
click at [525, 208] on link "Ctrl D Duplicate" at bounding box center [491, 208] width 71 height 15
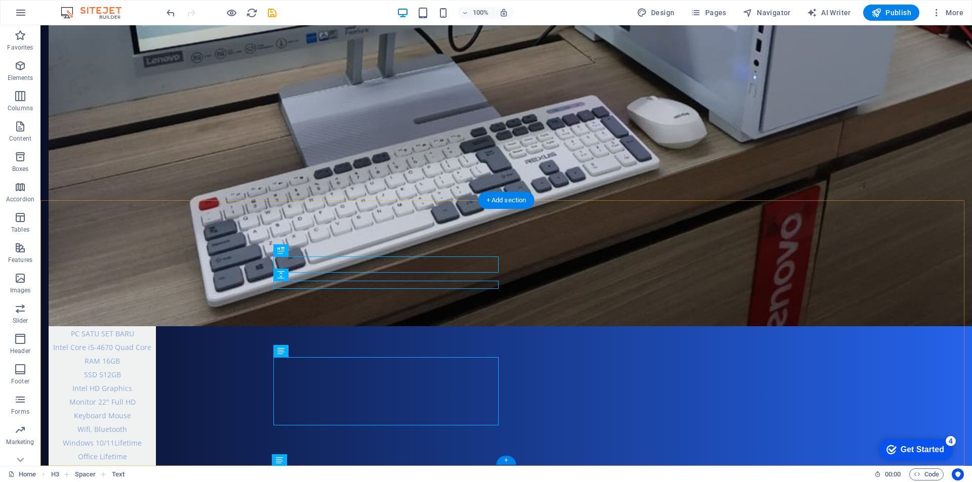
scroll to position [2424, 0]
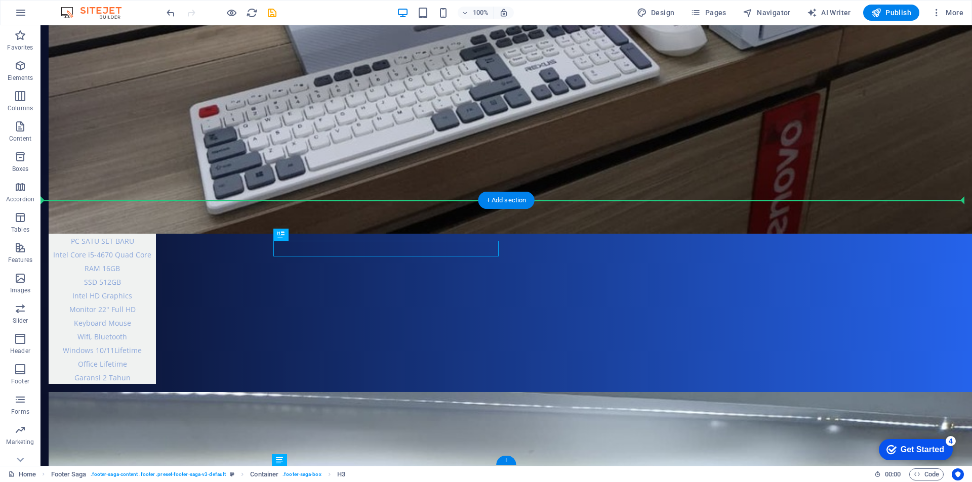
drag, startPoint x: 466, startPoint y: 252, endPoint x: 632, endPoint y: 255, distance: 166.0
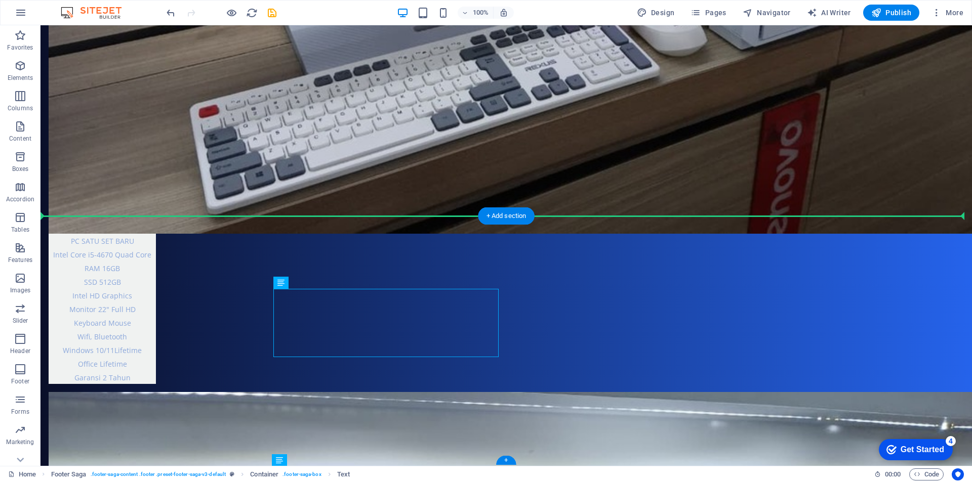
drag, startPoint x: 400, startPoint y: 311, endPoint x: 711, endPoint y: 316, distance: 310.3
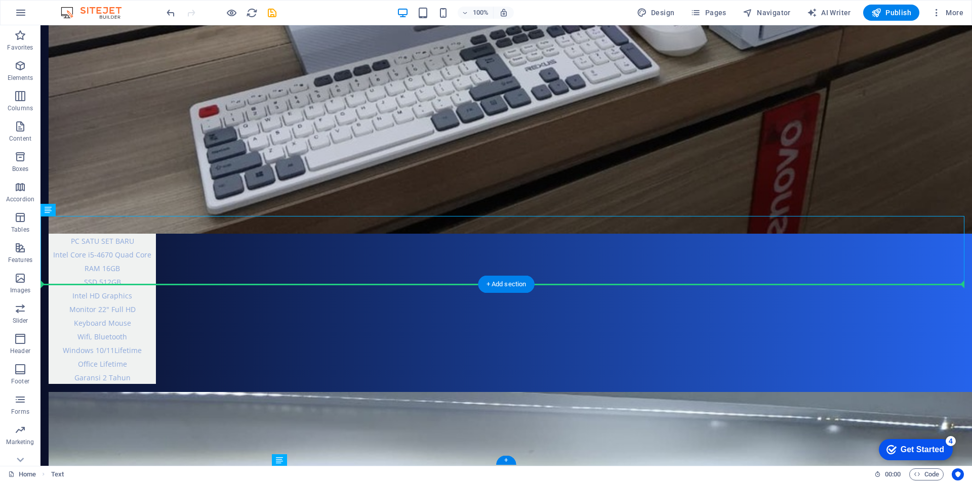
drag, startPoint x: 526, startPoint y: 249, endPoint x: 588, endPoint y: 356, distance: 123.4
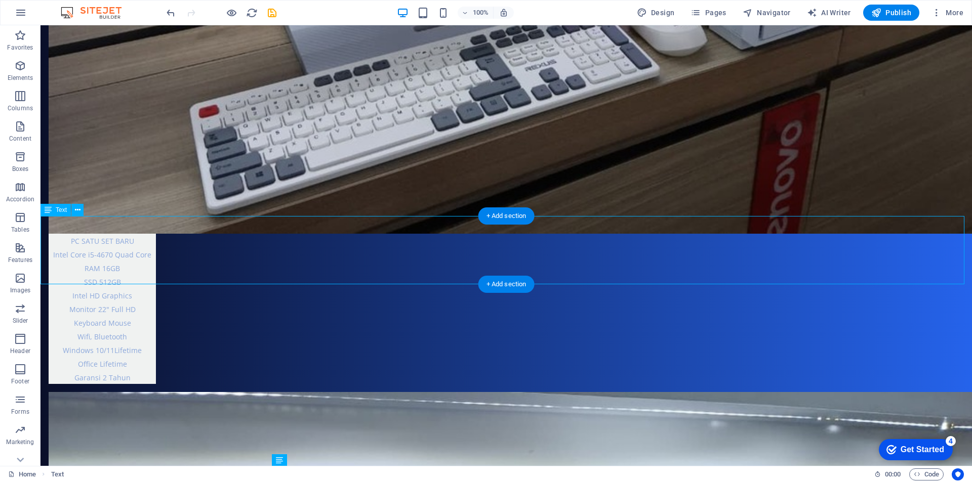
drag, startPoint x: 533, startPoint y: 266, endPoint x: 614, endPoint y: 331, distance: 104.3
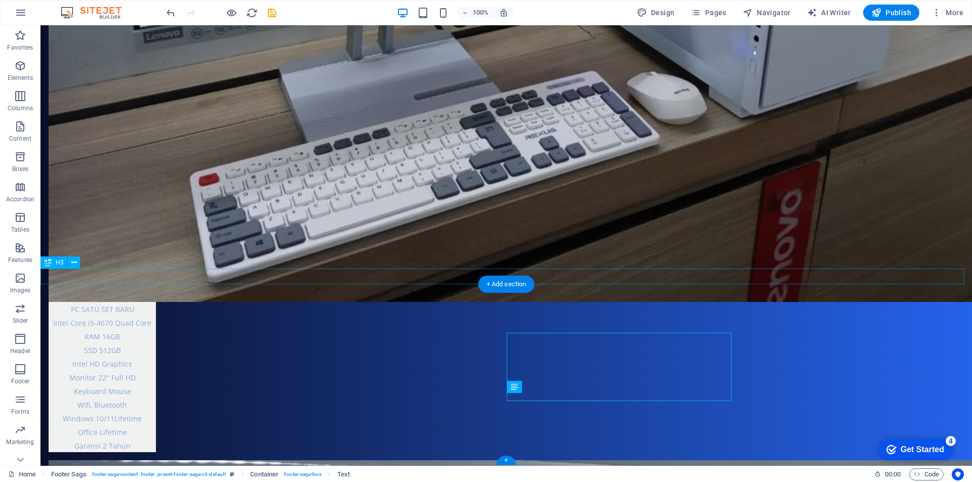
drag, startPoint x: 547, startPoint y: 277, endPoint x: 607, endPoint y: 328, distance: 79.0
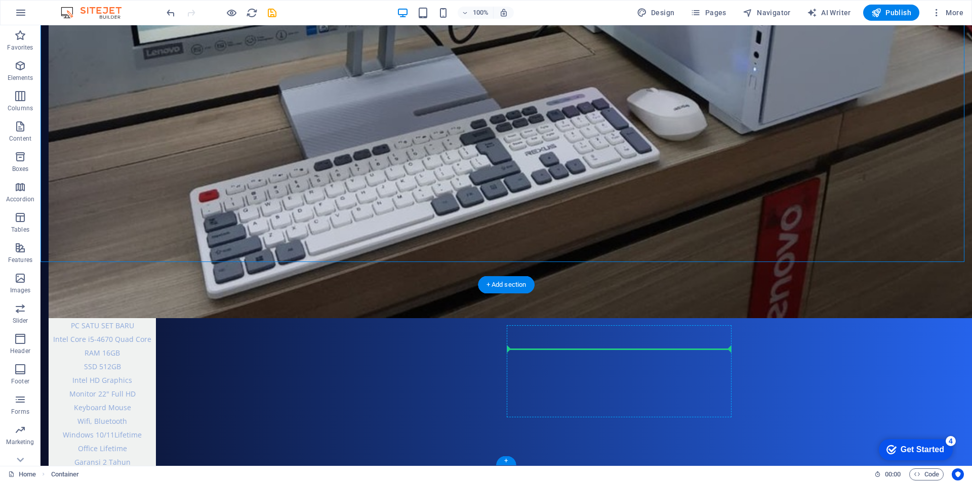
drag, startPoint x: 470, startPoint y: 225, endPoint x: 532, endPoint y: 348, distance: 137.8
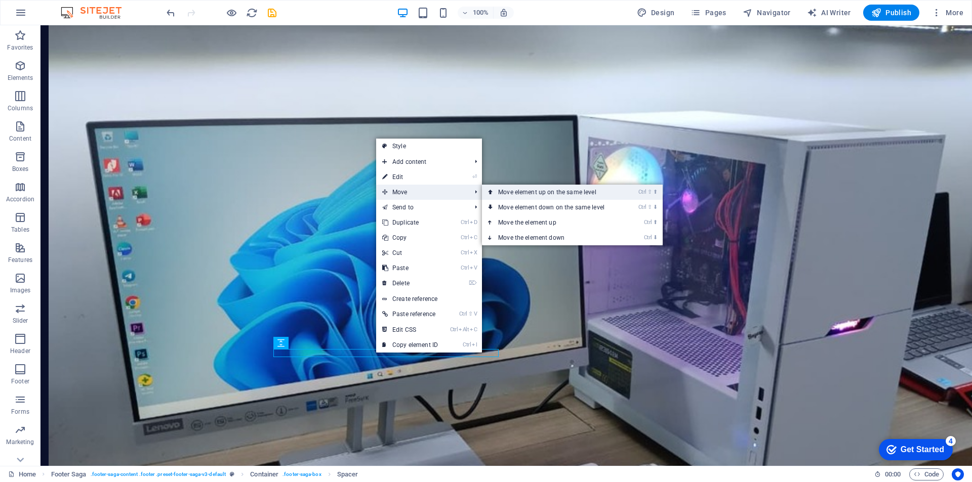
click at [503, 191] on link "Ctrl ⇧ ⬆ Move element up on the same level" at bounding box center [553, 192] width 143 height 15
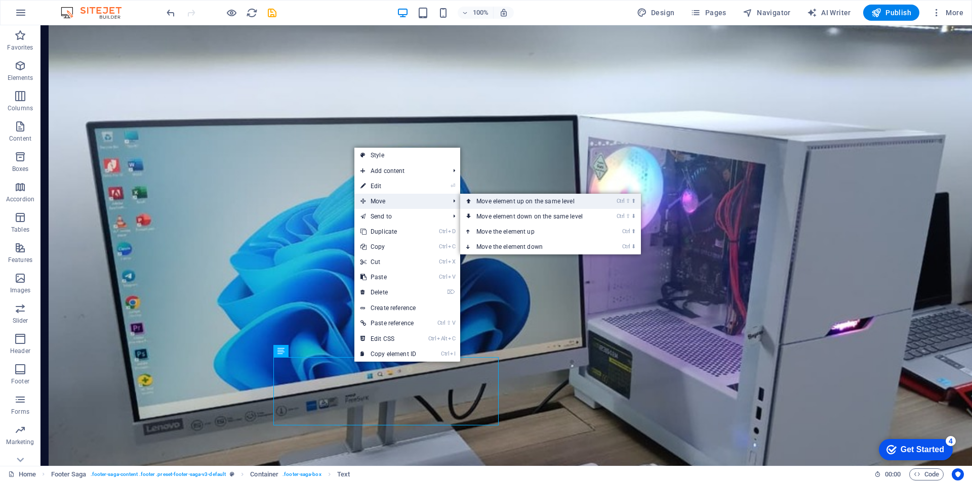
click at [495, 204] on link "Ctrl ⇧ ⬆ Move element up on the same level" at bounding box center [531, 201] width 143 height 15
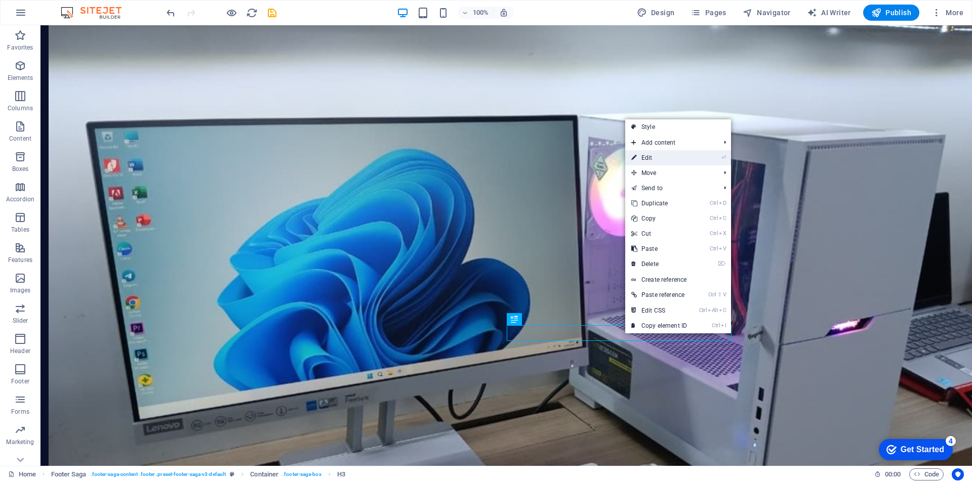
click at [656, 158] on link "⏎ Edit" at bounding box center [659, 157] width 68 height 15
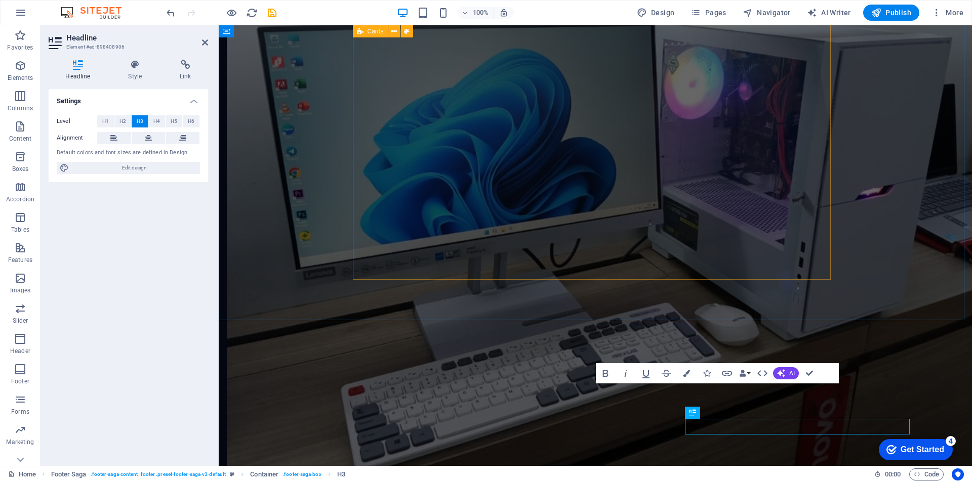
scroll to position [1928, 0]
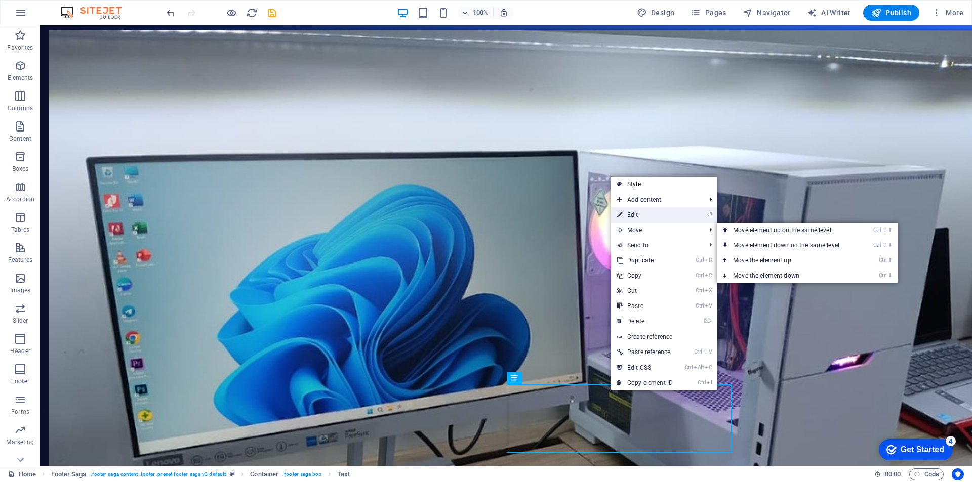
click at [653, 216] on link "⏎ Edit" at bounding box center [645, 215] width 68 height 15
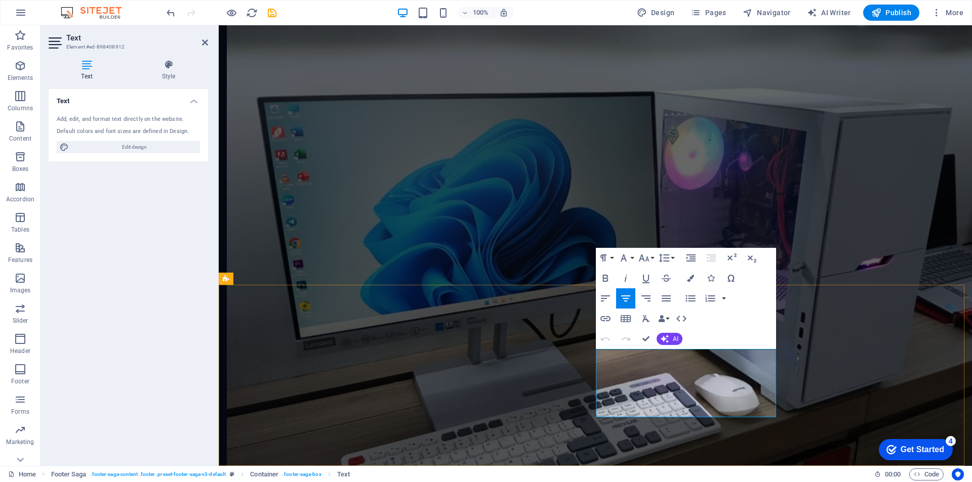
drag, startPoint x: 716, startPoint y: 357, endPoint x: 664, endPoint y: 356, distance: 51.6
